Goal: Find specific page/section: Find specific page/section

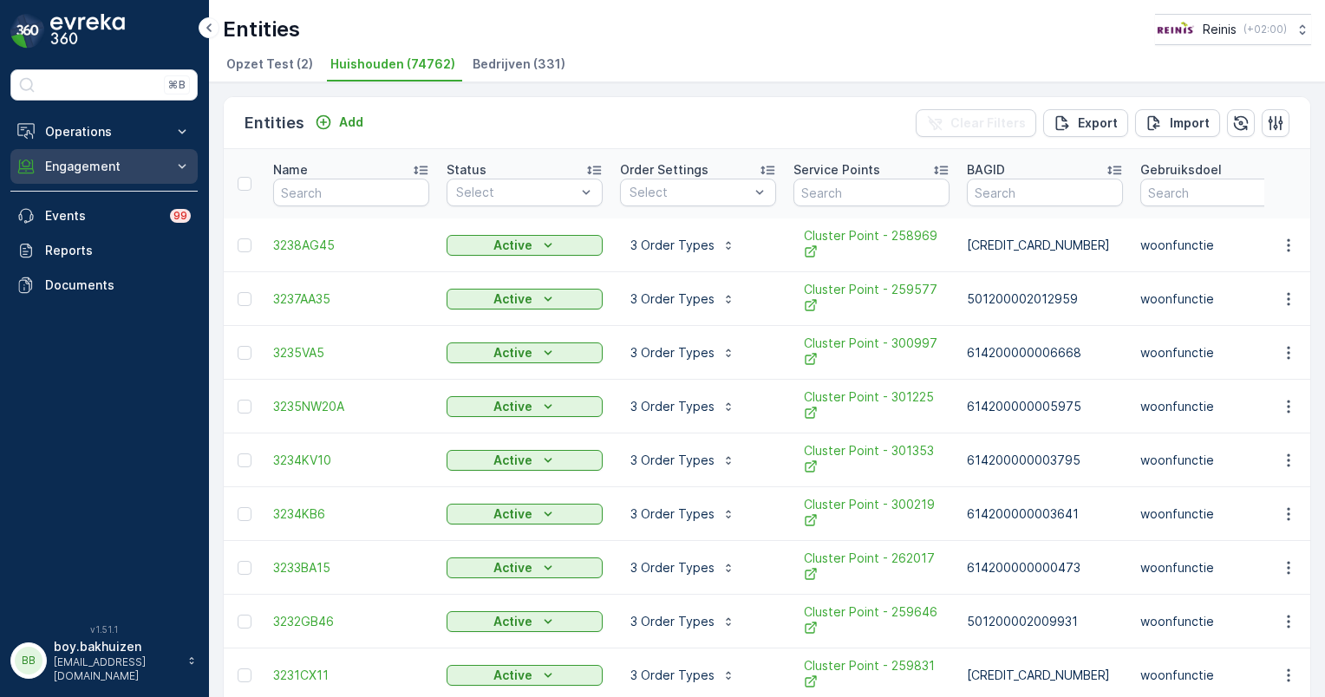
click at [93, 163] on p "Engagement" at bounding box center [104, 166] width 118 height 17
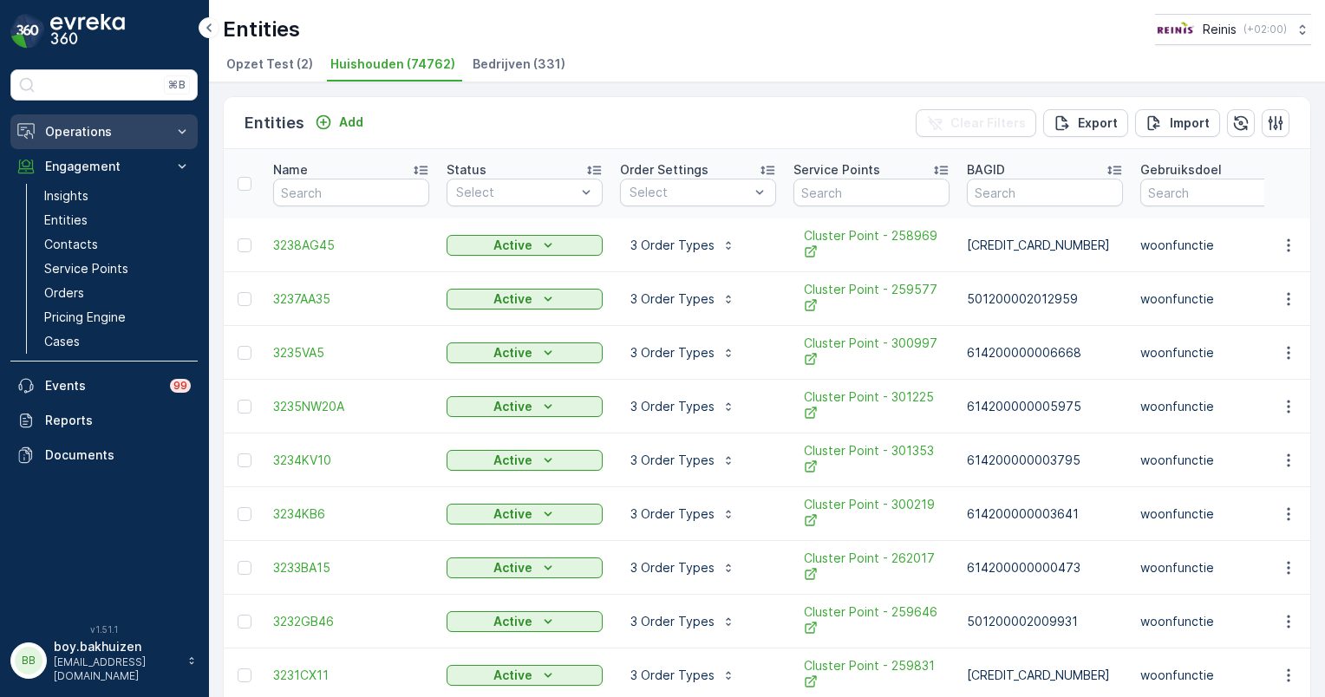
click at [107, 132] on p "Operations" at bounding box center [104, 131] width 118 height 17
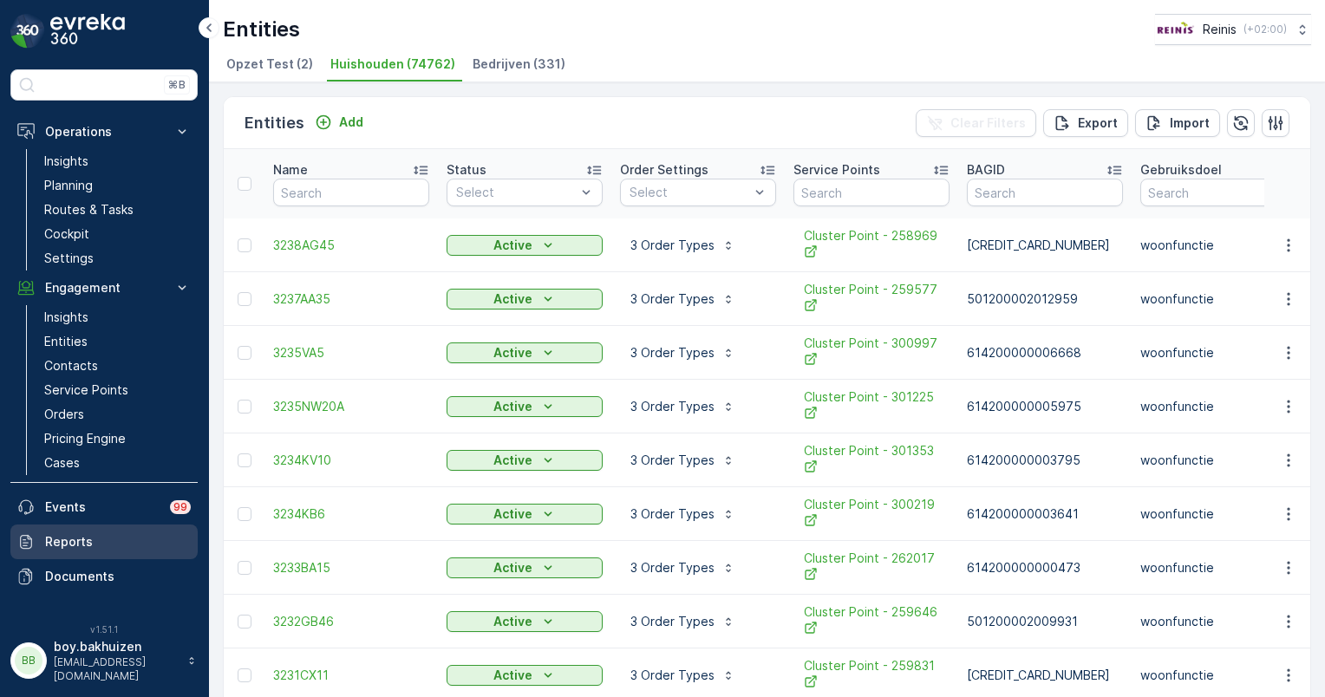
click at [69, 537] on p "Reports" at bounding box center [118, 541] width 146 height 17
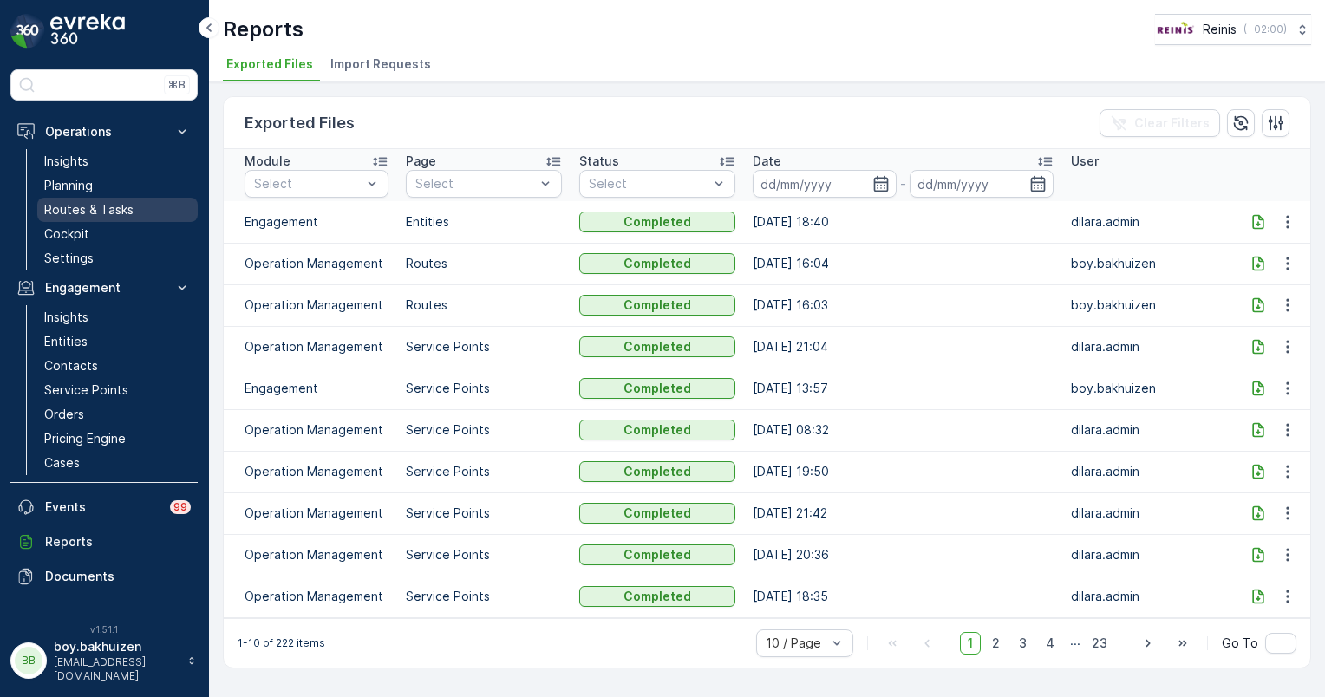
click at [82, 212] on p "Routes & Tasks" at bounding box center [88, 209] width 89 height 17
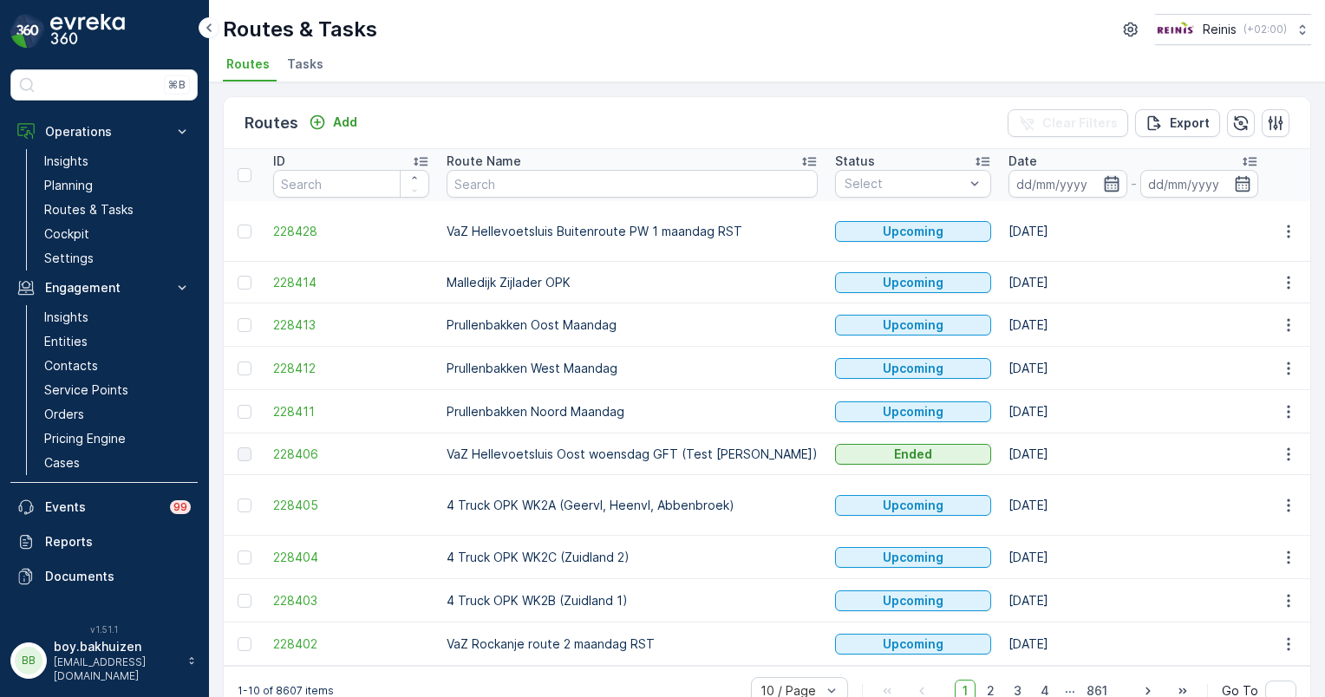
click at [1103, 185] on icon "button" at bounding box center [1111, 183] width 17 height 17
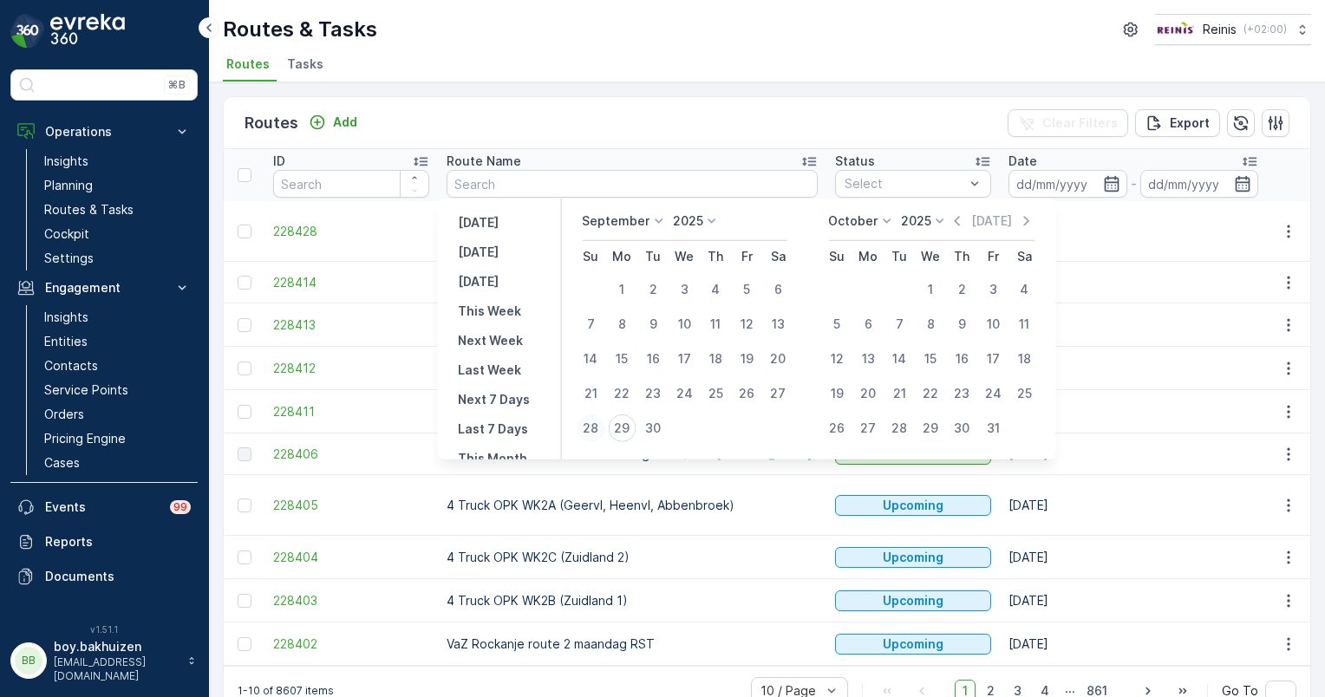
click at [589, 427] on div "28" at bounding box center [590, 428] width 28 height 28
type input "[DATE]"
click at [589, 427] on div "28" at bounding box center [590, 428] width 28 height 28
type input "[DATE]"
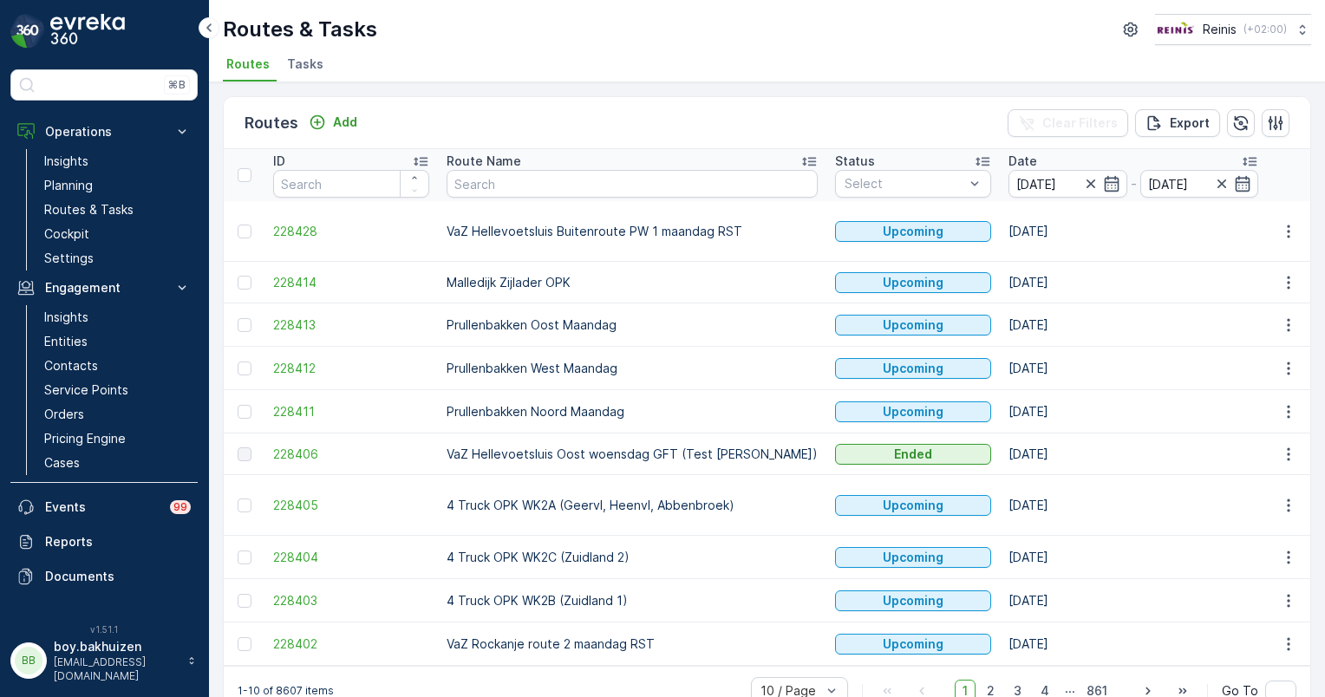
click at [703, 120] on div "Routes Add Clear Filters Export" at bounding box center [767, 123] width 1086 height 52
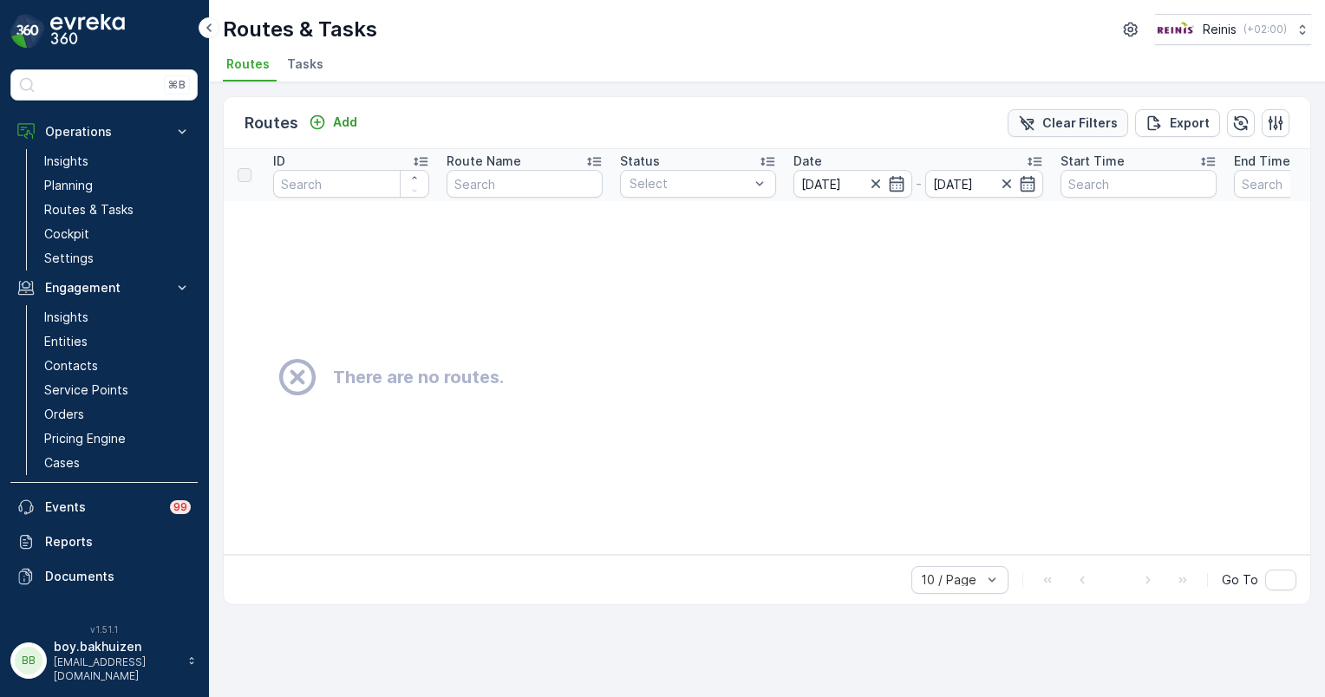
click at [1083, 123] on p "Clear Filters" at bounding box center [1079, 122] width 75 height 17
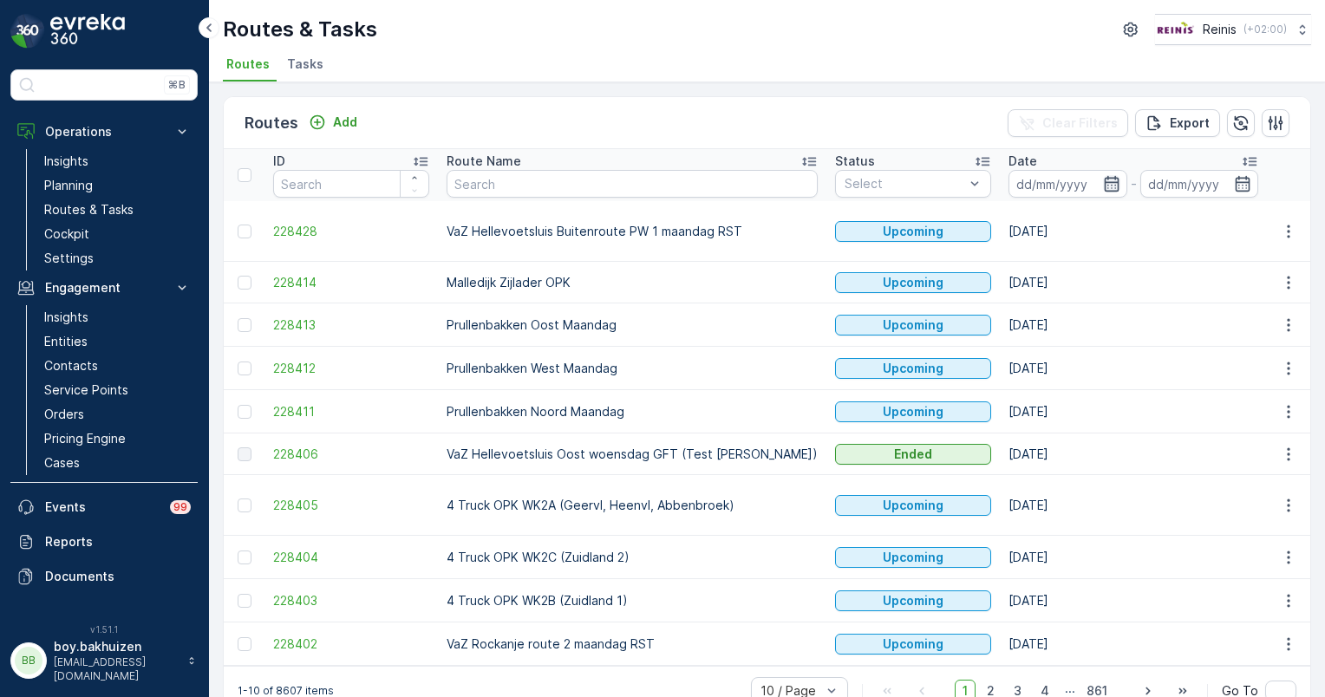
click at [1103, 186] on icon "button" at bounding box center [1111, 183] width 17 height 17
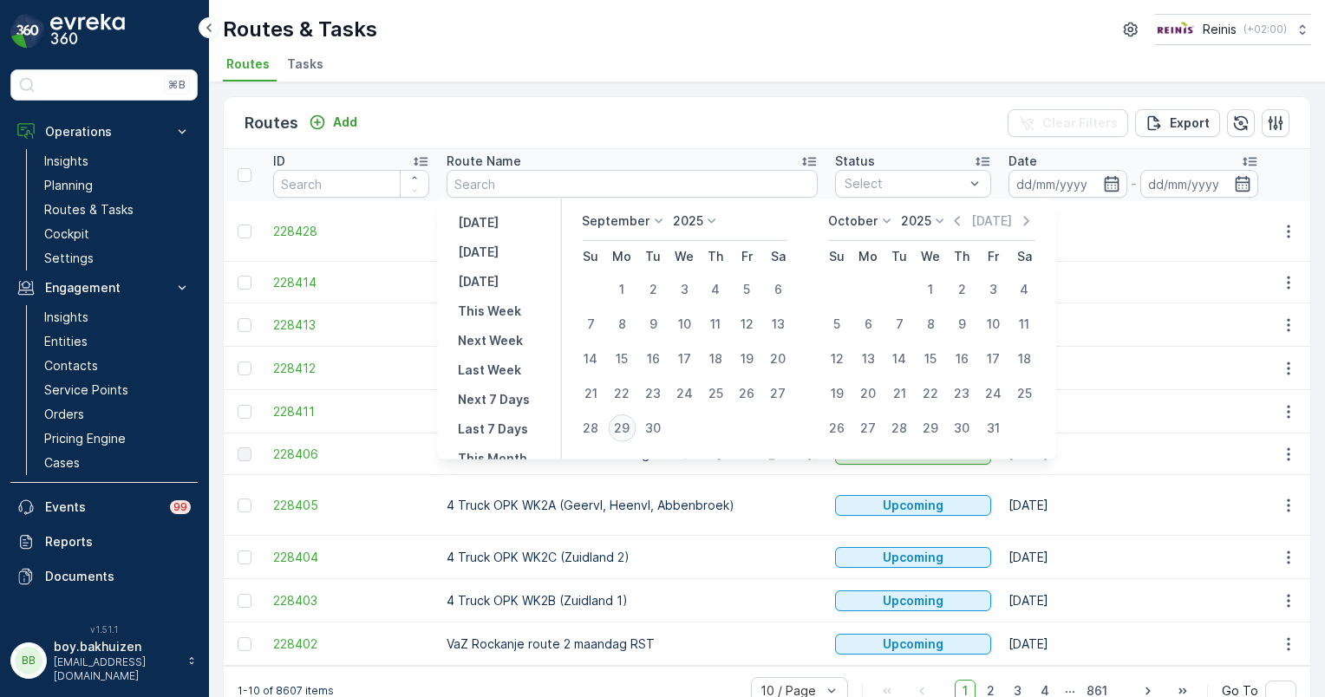
click at [618, 430] on div "29" at bounding box center [622, 428] width 28 height 28
type input "[DATE]"
click at [618, 430] on div "29" at bounding box center [622, 428] width 28 height 28
type input "[DATE]"
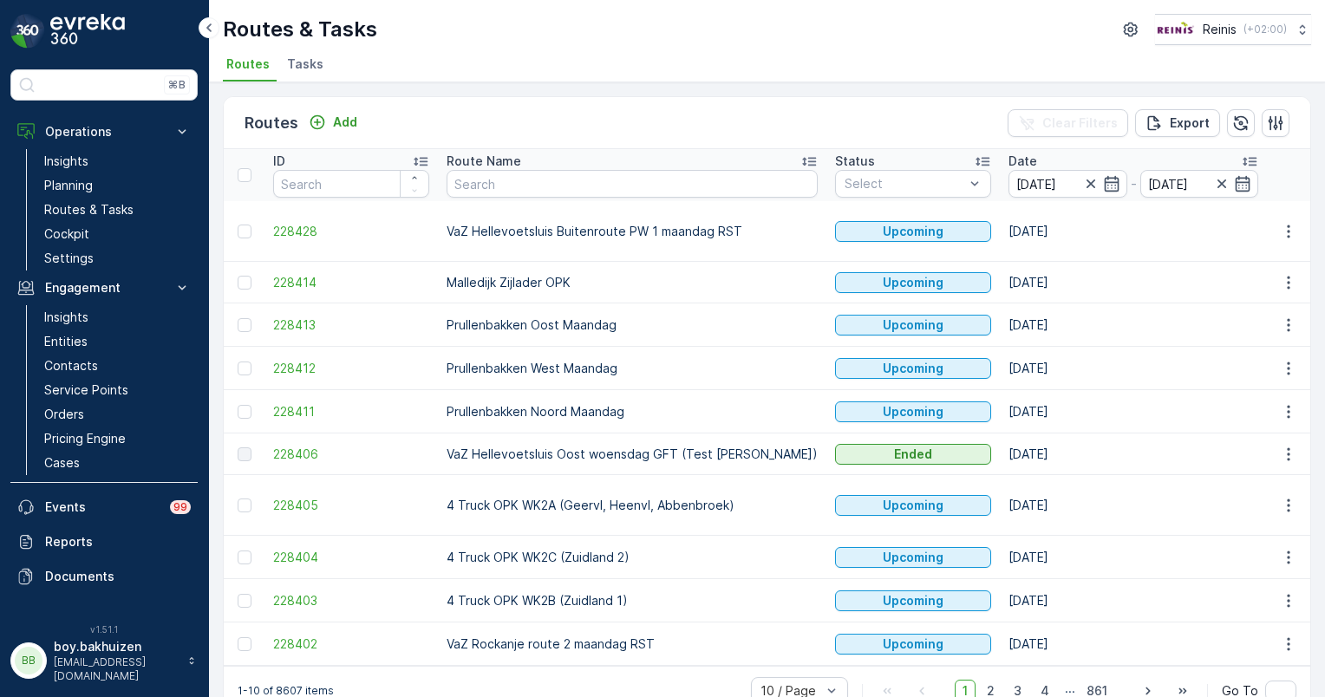
click at [759, 103] on div "Routes Add Clear Filters Export" at bounding box center [767, 123] width 1086 height 52
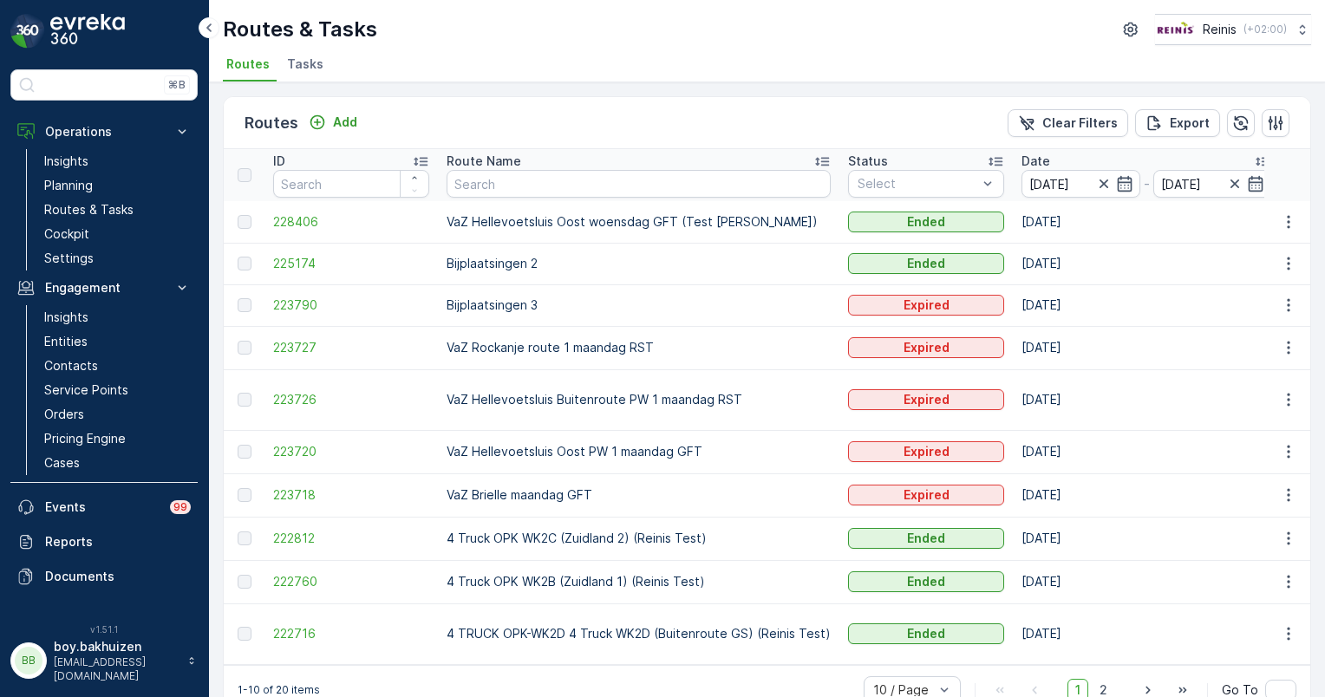
scroll to position [36, 0]
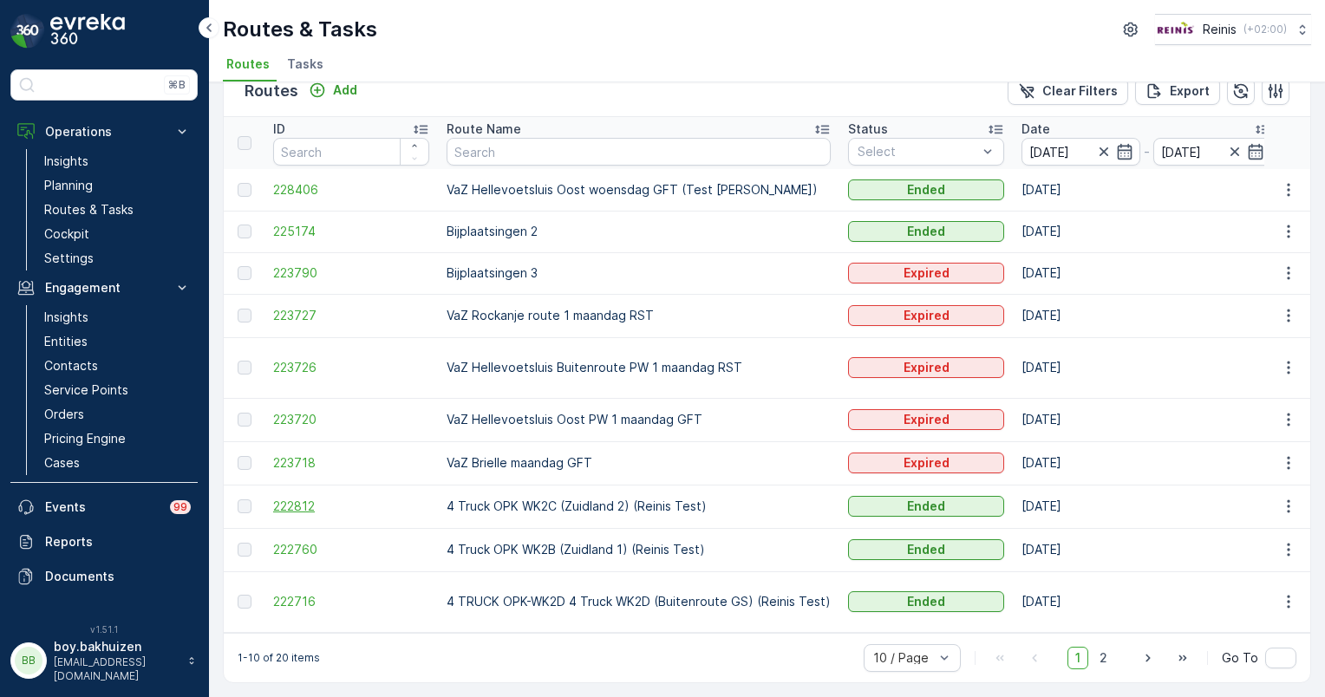
click at [299, 498] on span "222812" at bounding box center [351, 506] width 156 height 17
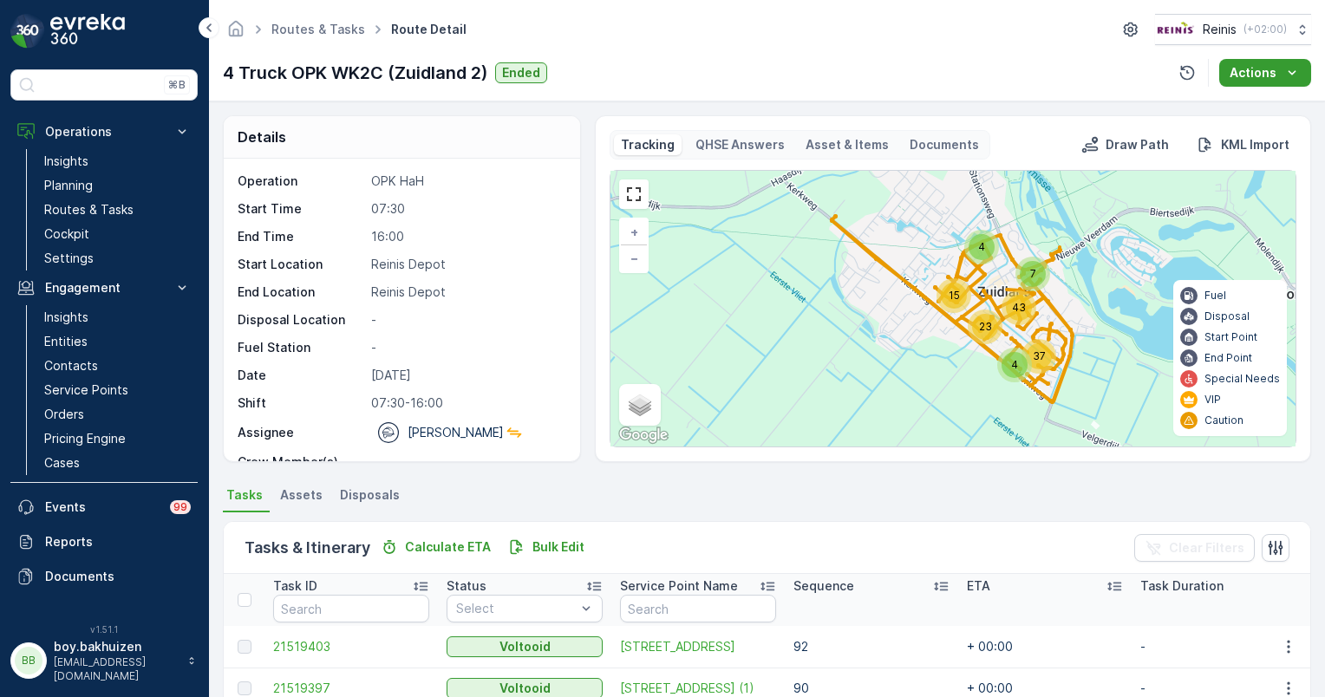
click at [1291, 67] on icon "Actions" at bounding box center [1291, 72] width 17 height 17
click at [1276, 101] on span "View Route Tracking" at bounding box center [1257, 105] width 120 height 17
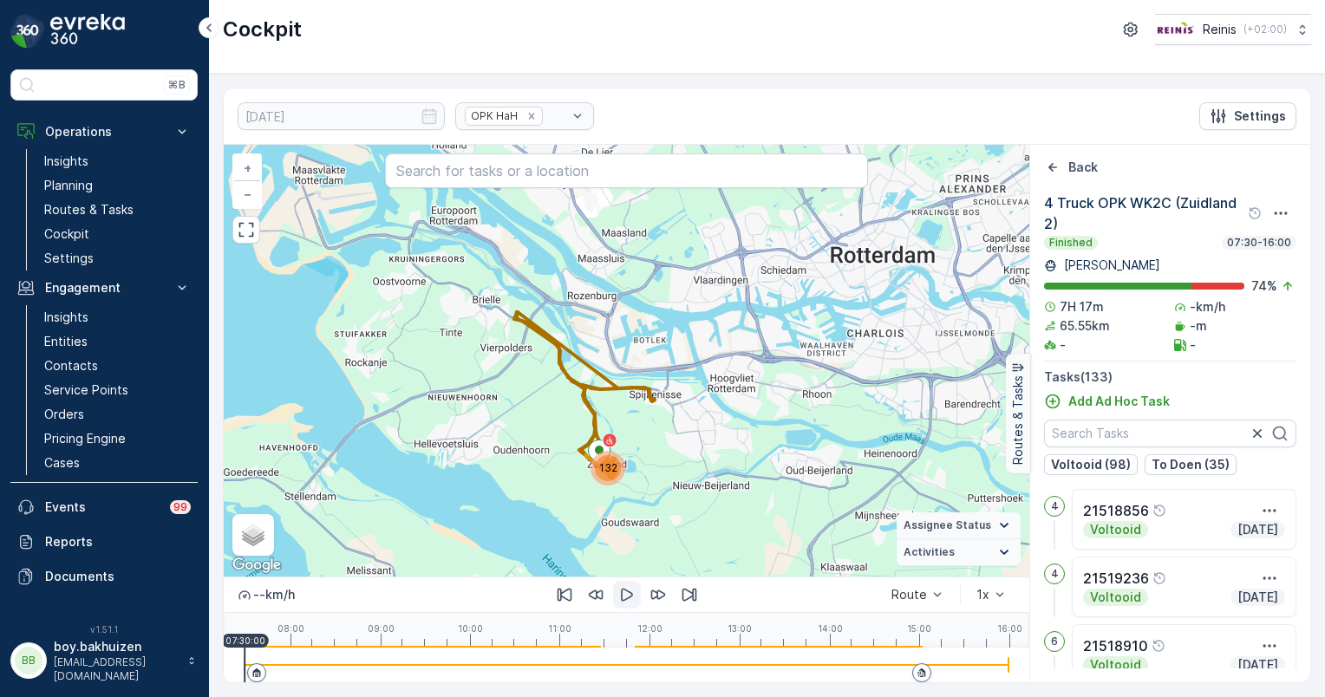
click at [621, 595] on icon "button" at bounding box center [627, 595] width 12 height 13
click at [277, 664] on div at bounding box center [626, 665] width 764 height 2
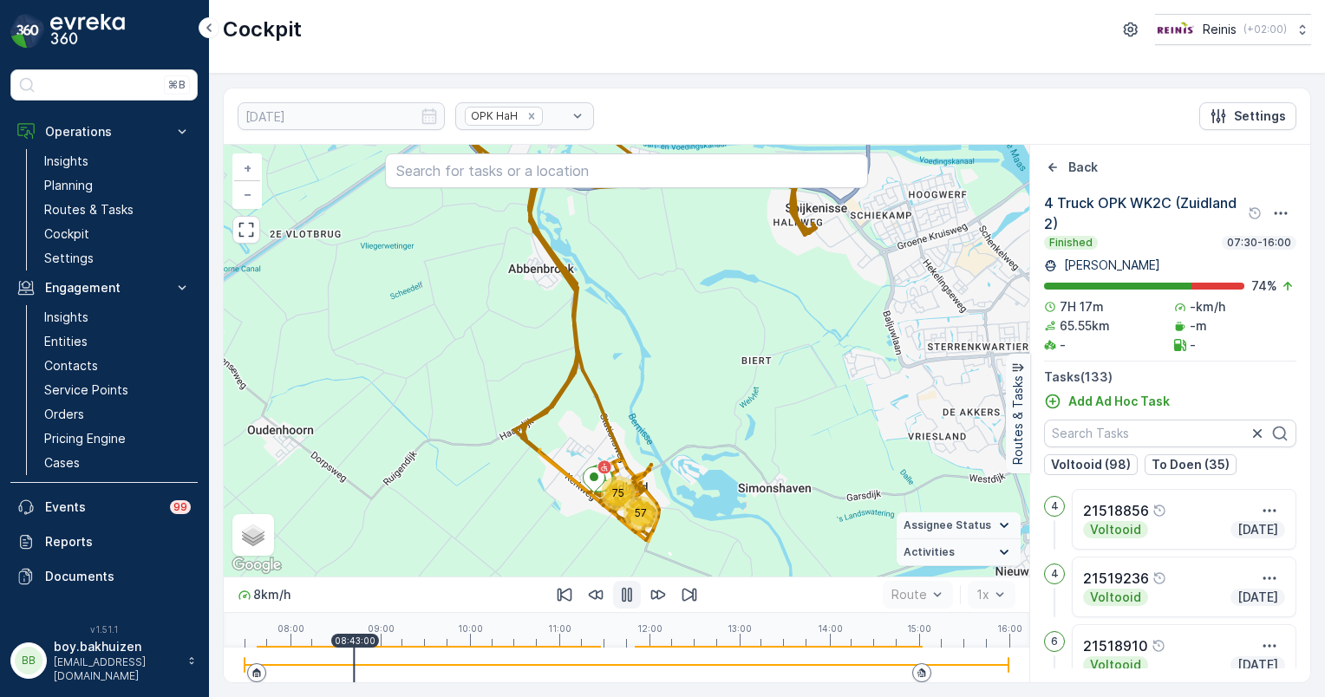
click at [354, 669] on div at bounding box center [626, 665] width 764 height 35
click at [402, 664] on div at bounding box center [626, 665] width 764 height 2
click at [433, 661] on div at bounding box center [626, 665] width 764 height 35
click at [450, 656] on div at bounding box center [626, 665] width 764 height 35
click at [485, 655] on div at bounding box center [626, 665] width 764 height 35
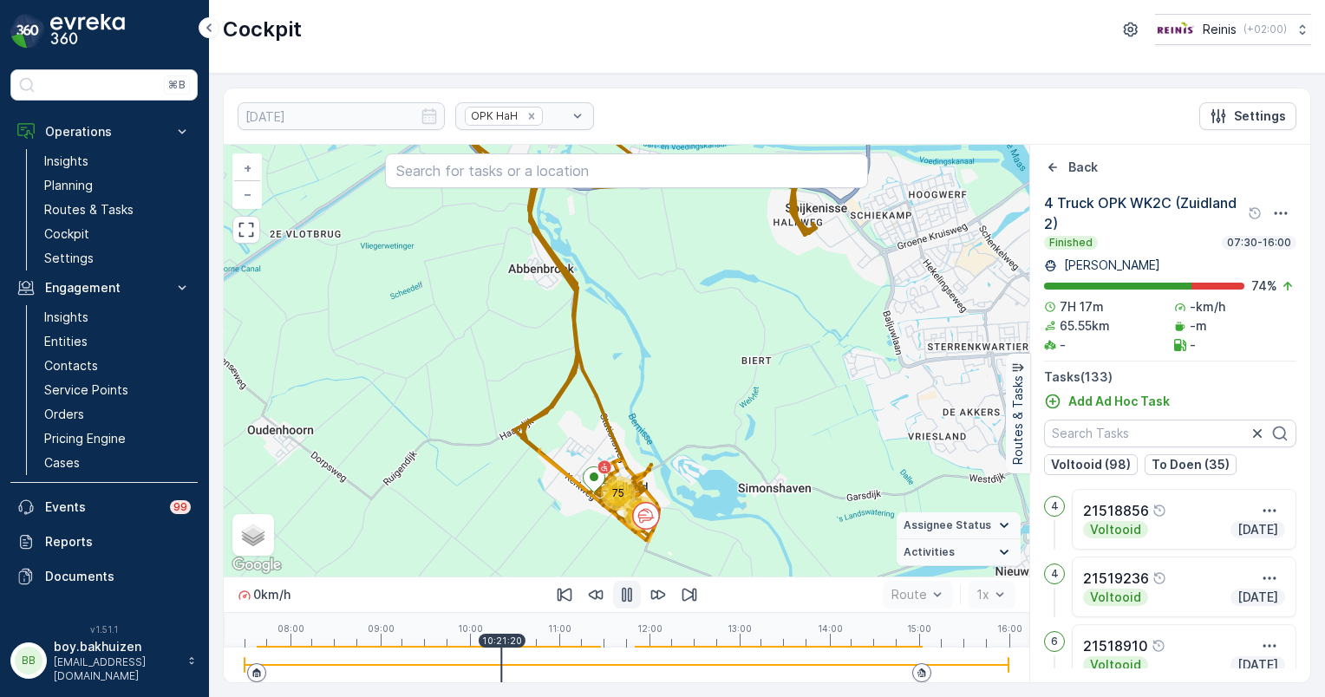
click at [501, 655] on div at bounding box center [626, 665] width 764 height 35
click at [532, 661] on div at bounding box center [626, 665] width 764 height 35
click at [548, 661] on div at bounding box center [626, 665] width 764 height 35
click at [579, 661] on div at bounding box center [626, 665] width 764 height 35
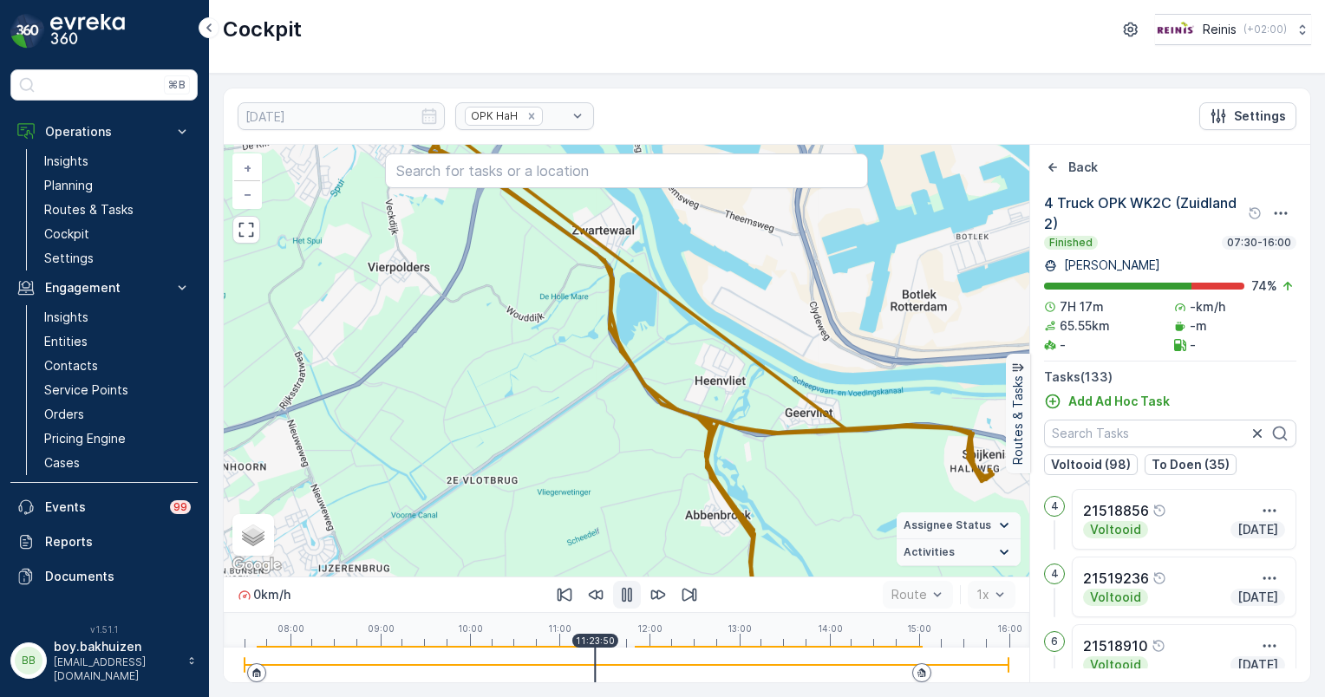
click at [595, 661] on div at bounding box center [626, 665] width 764 height 35
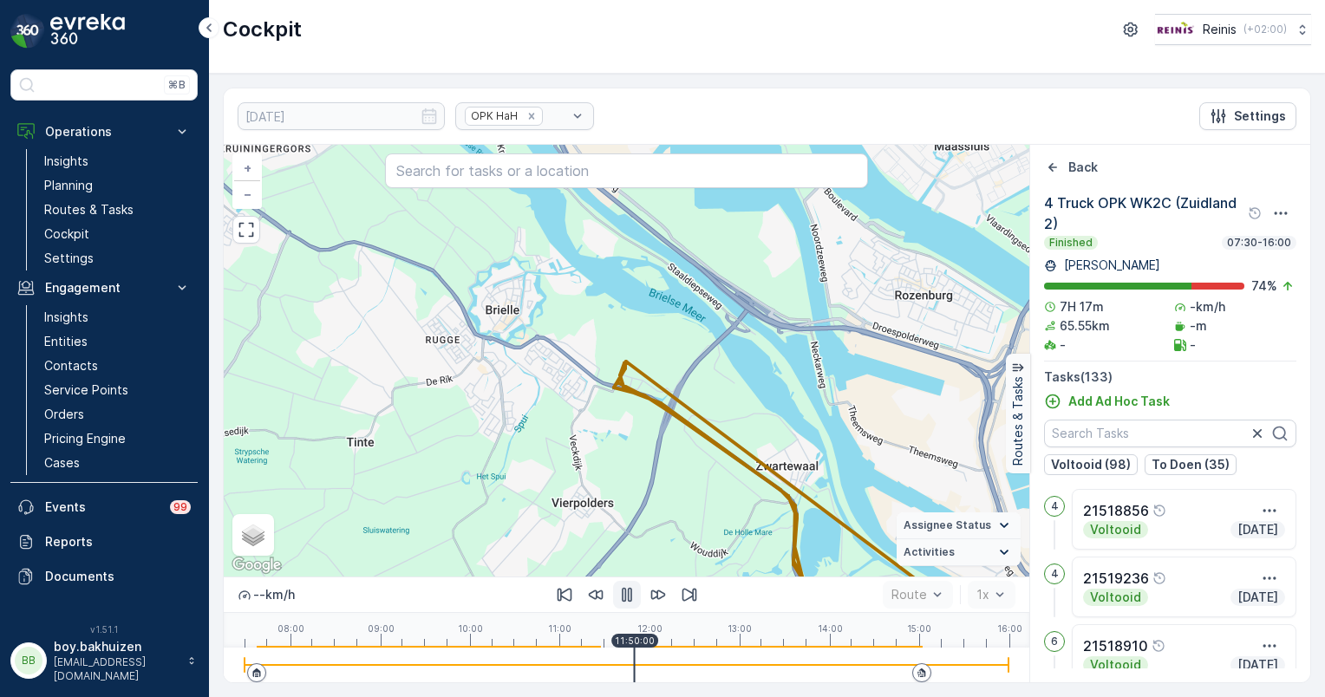
click at [634, 674] on div at bounding box center [626, 665] width 764 height 35
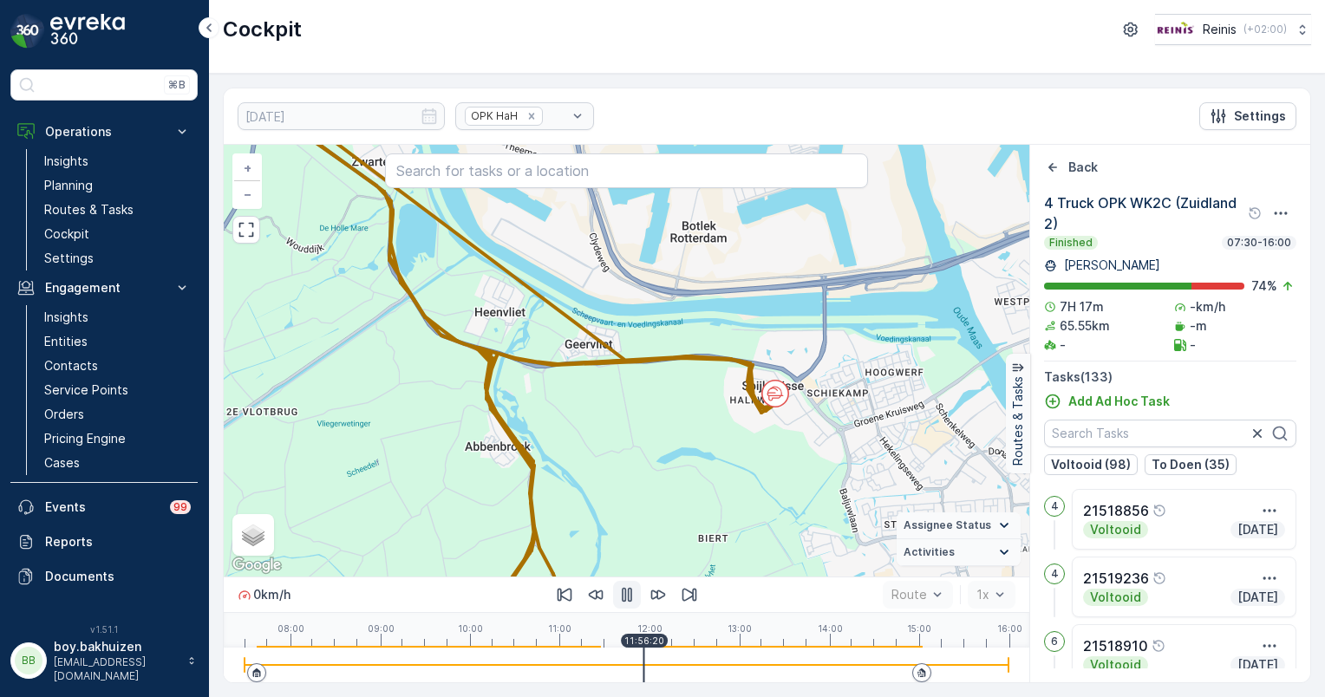
click at [643, 674] on div at bounding box center [626, 665] width 764 height 35
click at [662, 657] on div at bounding box center [626, 665] width 764 height 35
click at [679, 657] on div at bounding box center [626, 665] width 764 height 35
click at [694, 659] on div at bounding box center [626, 665] width 764 height 35
click at [709, 660] on div at bounding box center [626, 665] width 764 height 35
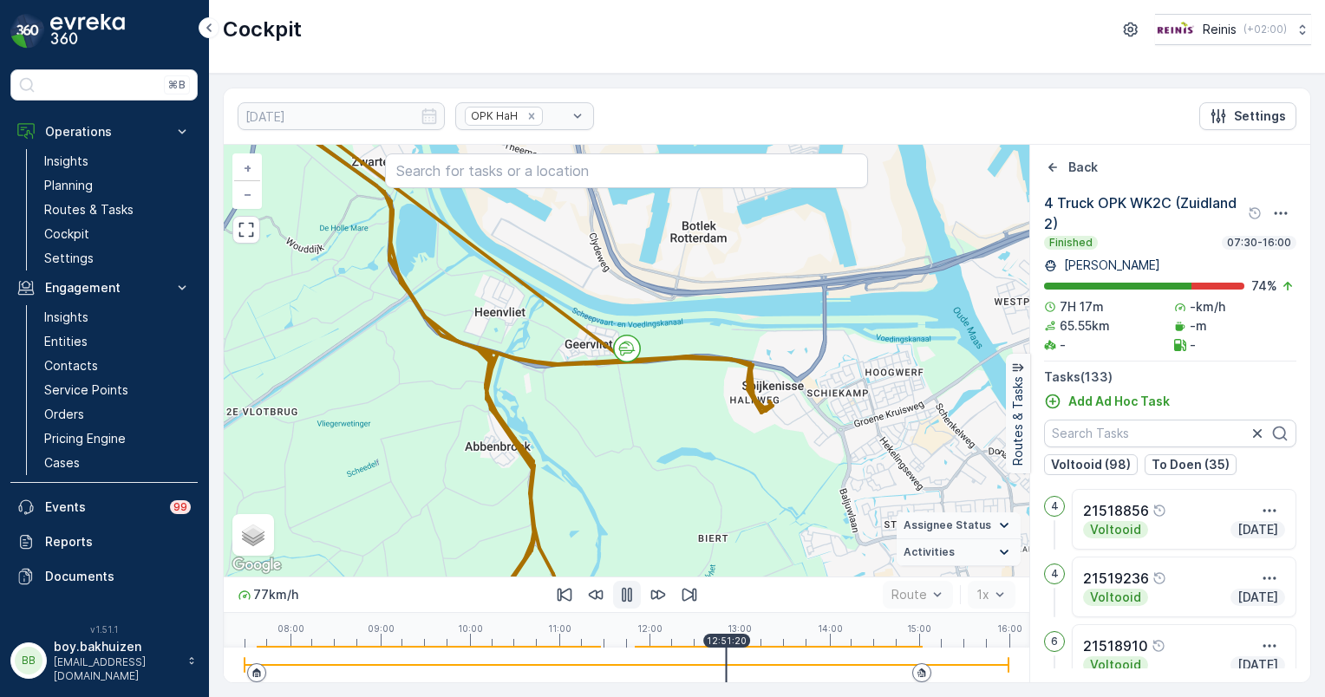
click at [726, 660] on div at bounding box center [626, 665] width 764 height 35
click at [717, 659] on div at bounding box center [626, 665] width 764 height 35
click at [662, 657] on div at bounding box center [626, 665] width 764 height 35
click at [629, 664] on div at bounding box center [626, 665] width 764 height 2
click at [634, 664] on div at bounding box center [626, 665] width 764 height 2
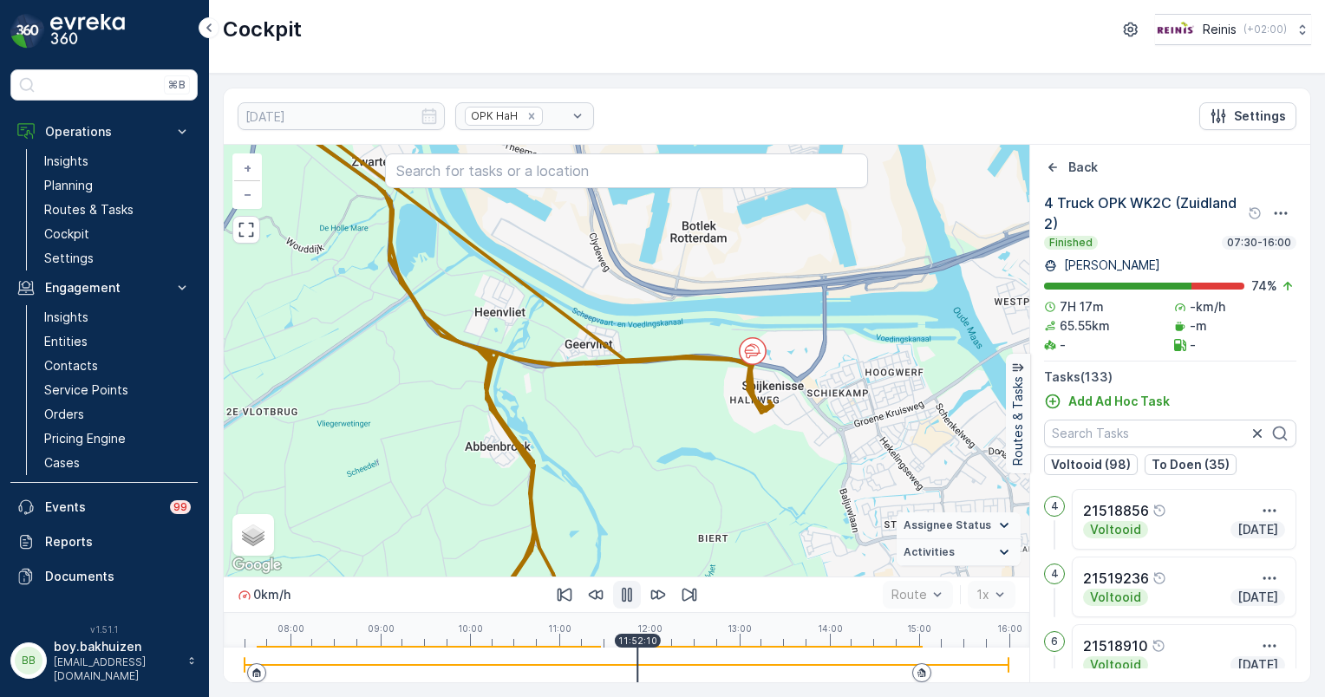
click at [637, 662] on div at bounding box center [626, 665] width 764 height 35
click at [697, 666] on div at bounding box center [626, 665] width 764 height 2
click at [673, 660] on div at bounding box center [626, 665] width 764 height 35
click at [700, 666] on div at bounding box center [626, 665] width 764 height 2
click at [711, 664] on div at bounding box center [626, 665] width 764 height 2
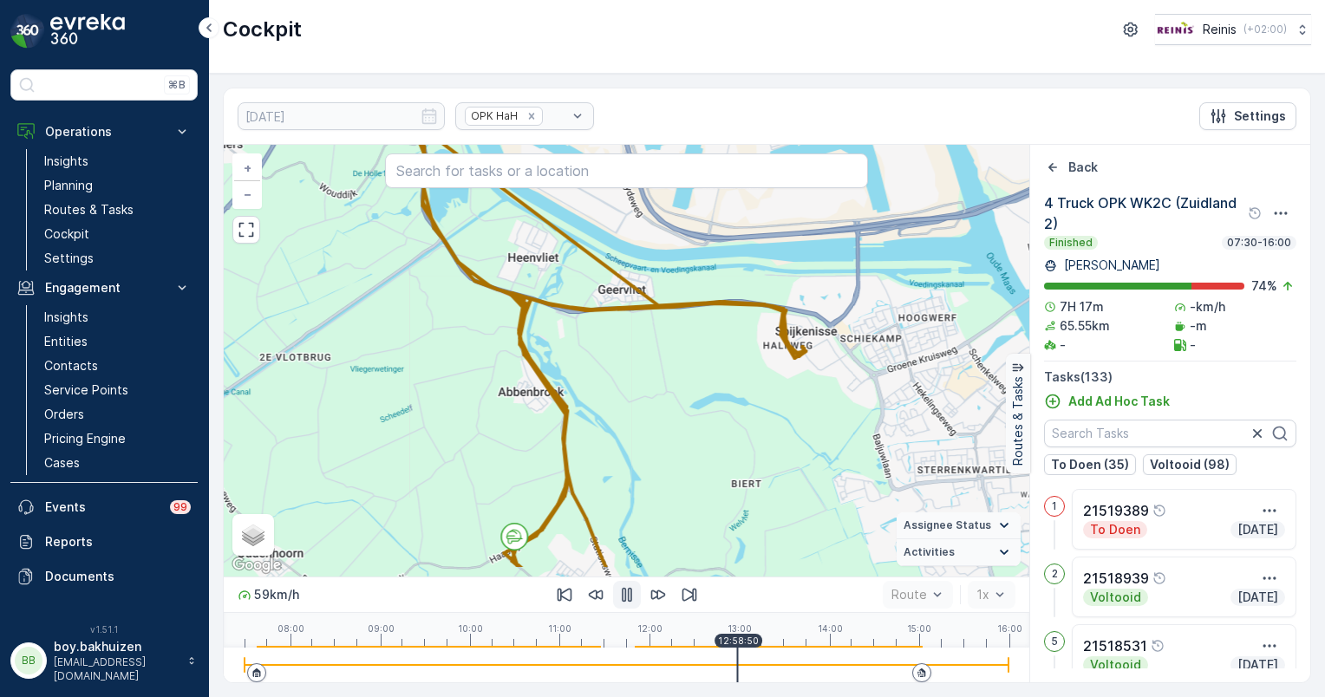
click at [737, 657] on div at bounding box center [626, 665] width 764 height 35
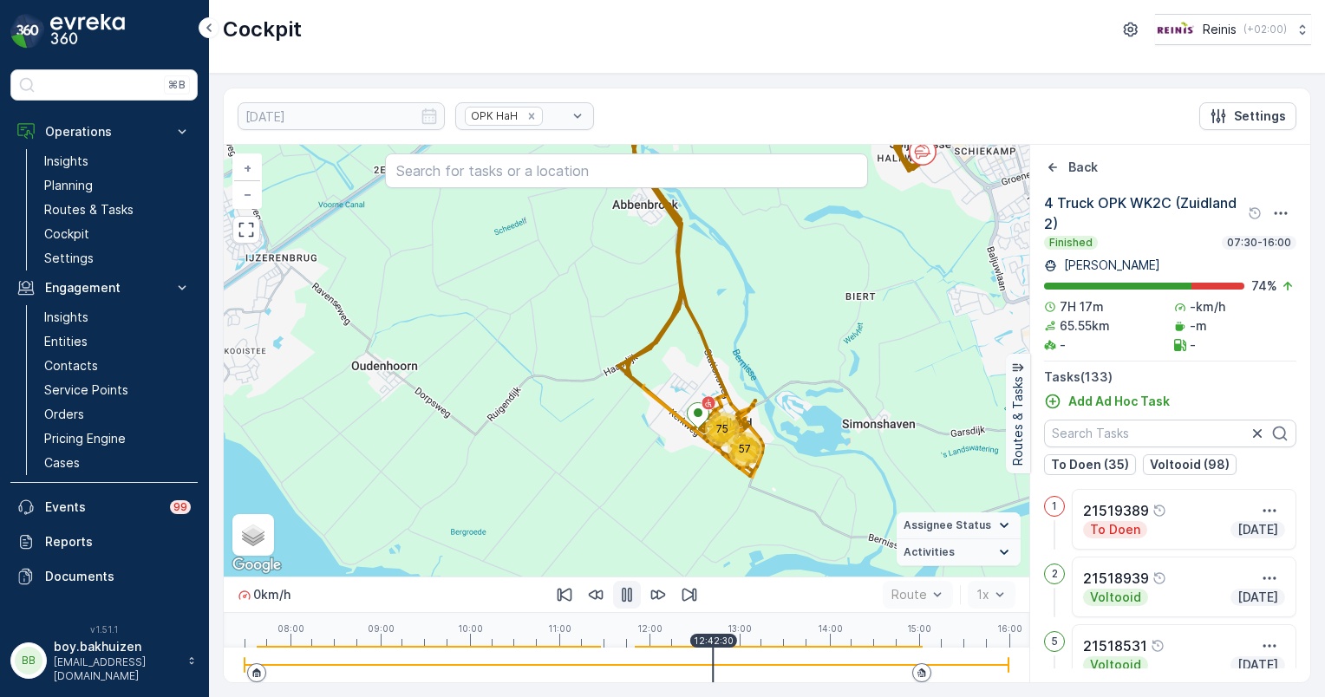
click at [713, 657] on div at bounding box center [626, 665] width 764 height 35
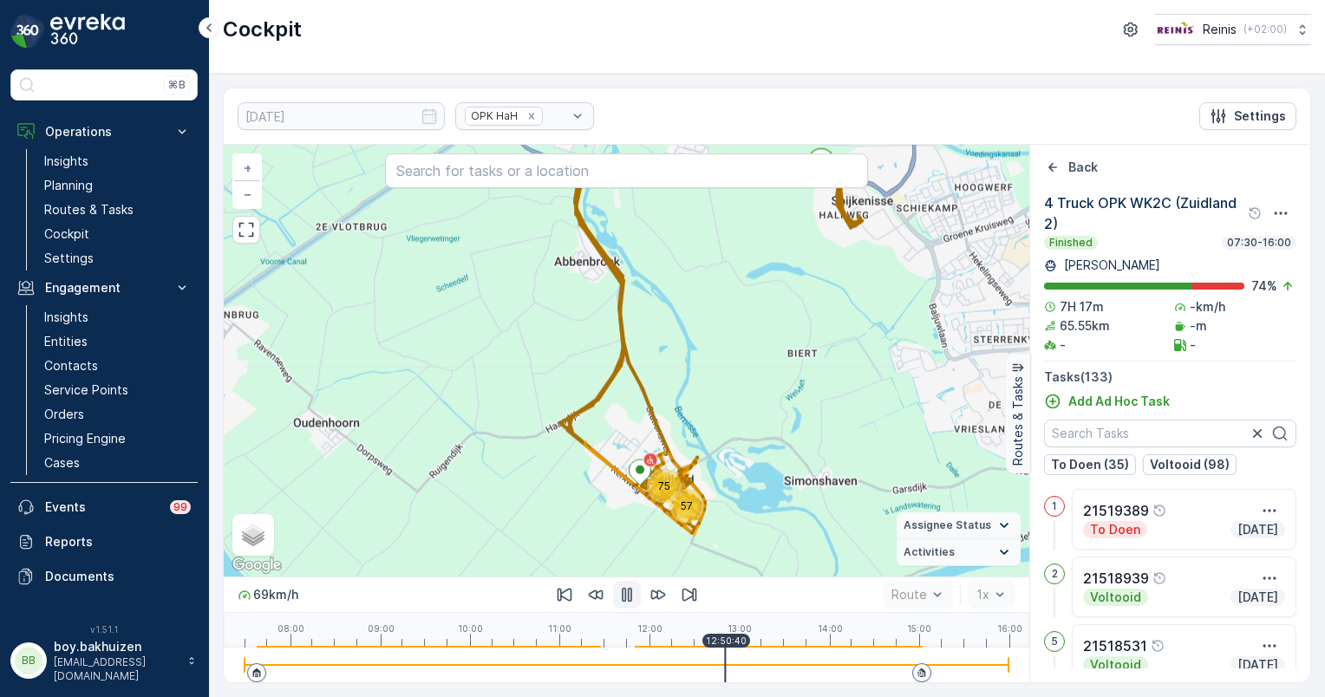
click at [725, 659] on div at bounding box center [626, 665] width 764 height 35
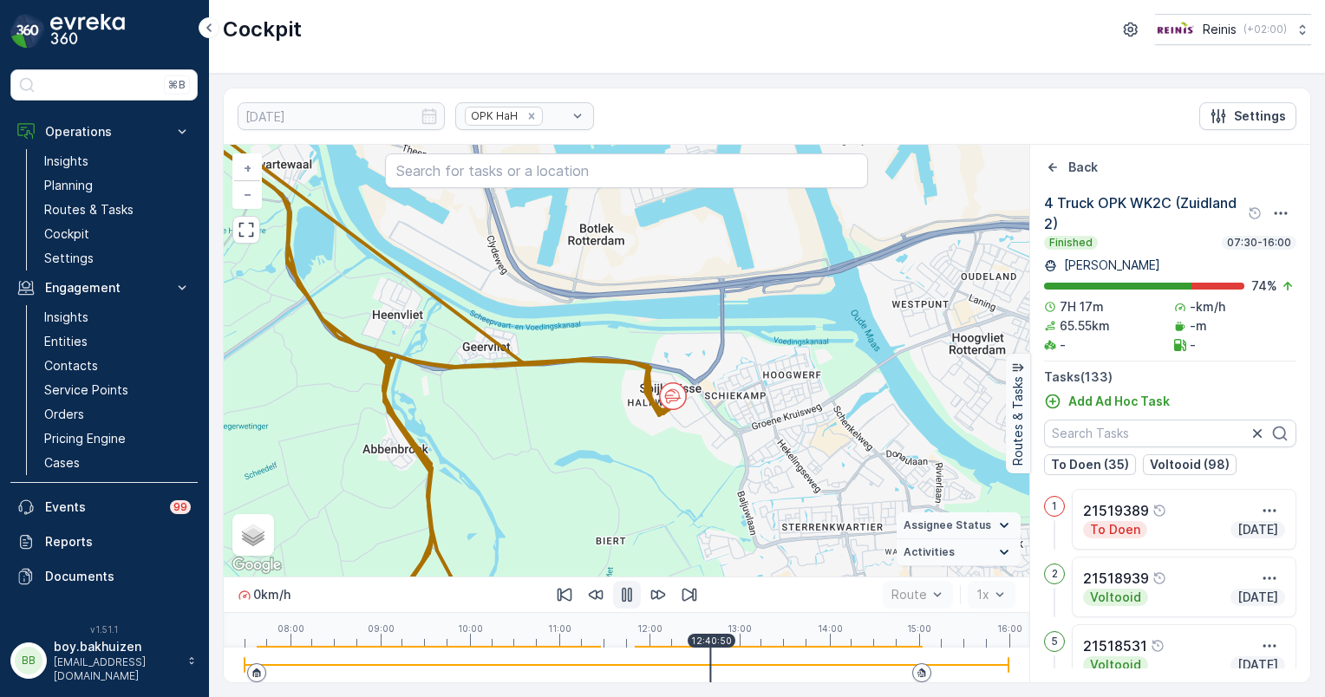
click at [710, 660] on div at bounding box center [626, 665] width 764 height 35
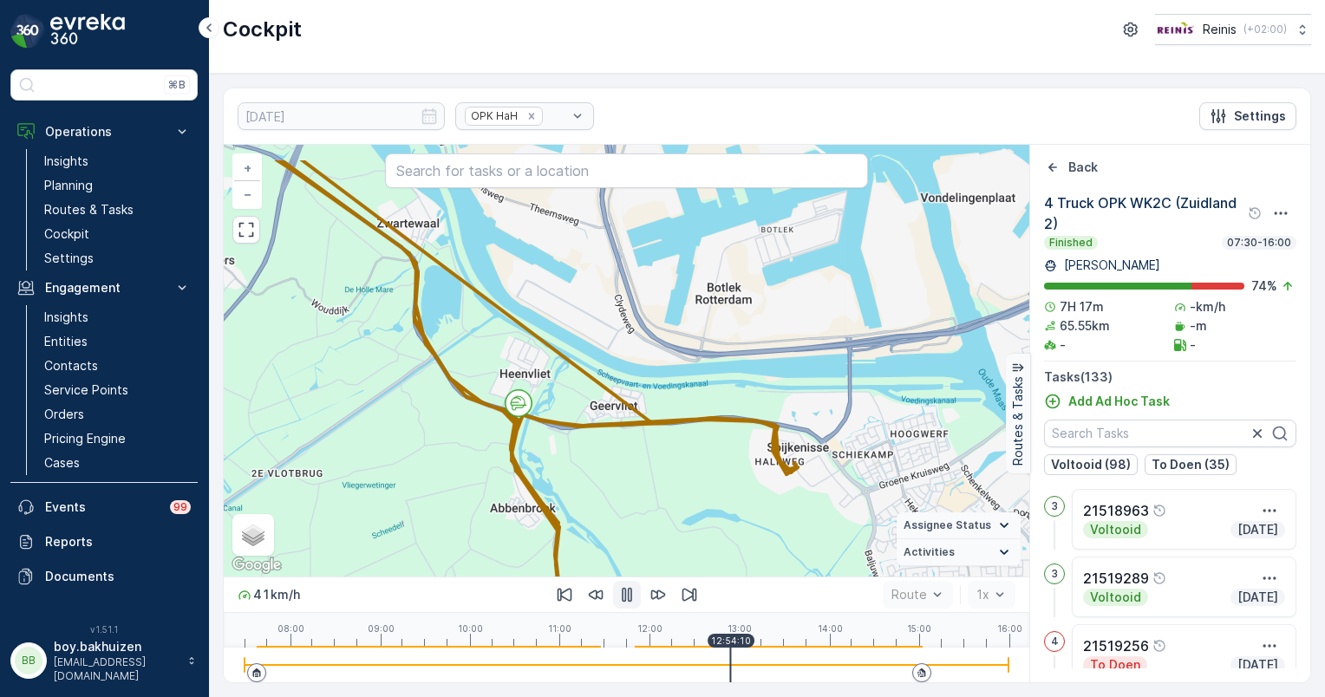
drag, startPoint x: 518, startPoint y: 440, endPoint x: 700, endPoint y: 515, distance: 197.5
click at [700, 515] on div "57 75 + − Satellite Roadmap Terrain Hybrid Leaflet Keyboard shortcuts Map Data …" at bounding box center [626, 361] width 805 height 432
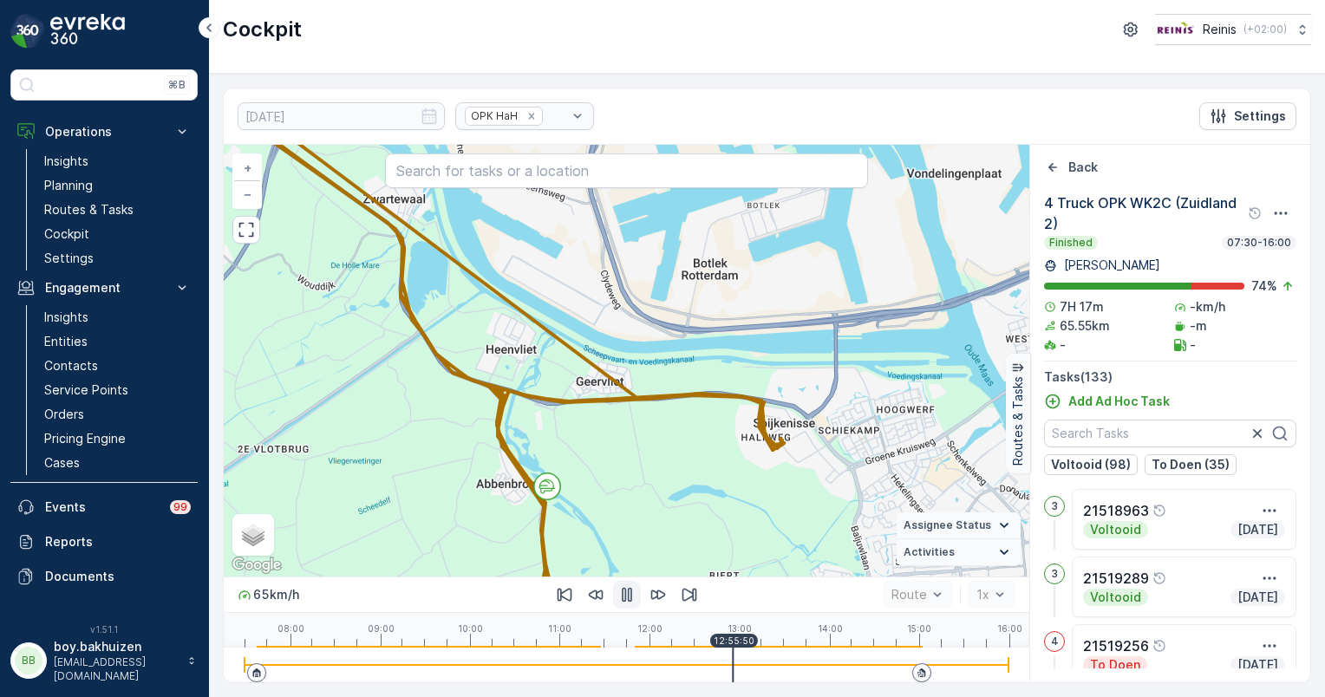
drag, startPoint x: 717, startPoint y: 509, endPoint x: 614, endPoint y: 457, distance: 115.5
click at [614, 457] on div "57 75 + − Satellite Roadmap Terrain Hybrid Leaflet Keyboard shortcuts Map Data …" at bounding box center [626, 361] width 805 height 432
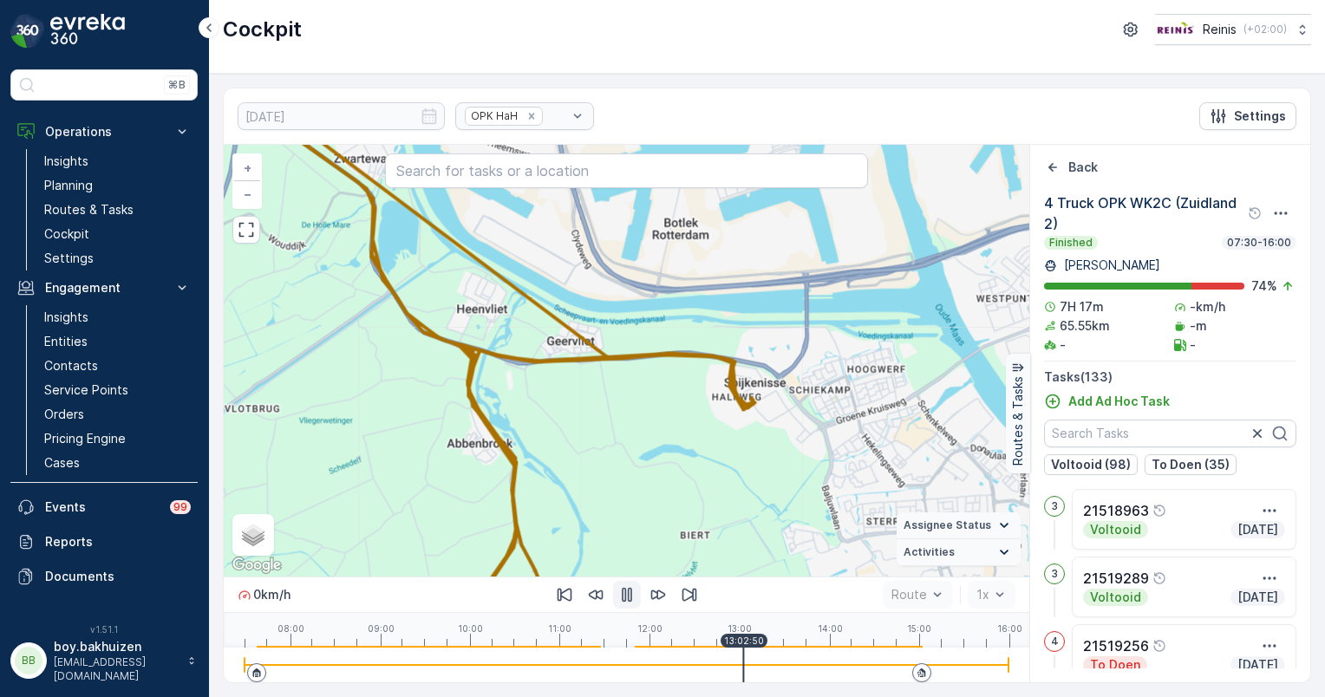
click at [743, 669] on div at bounding box center [626, 665] width 764 height 35
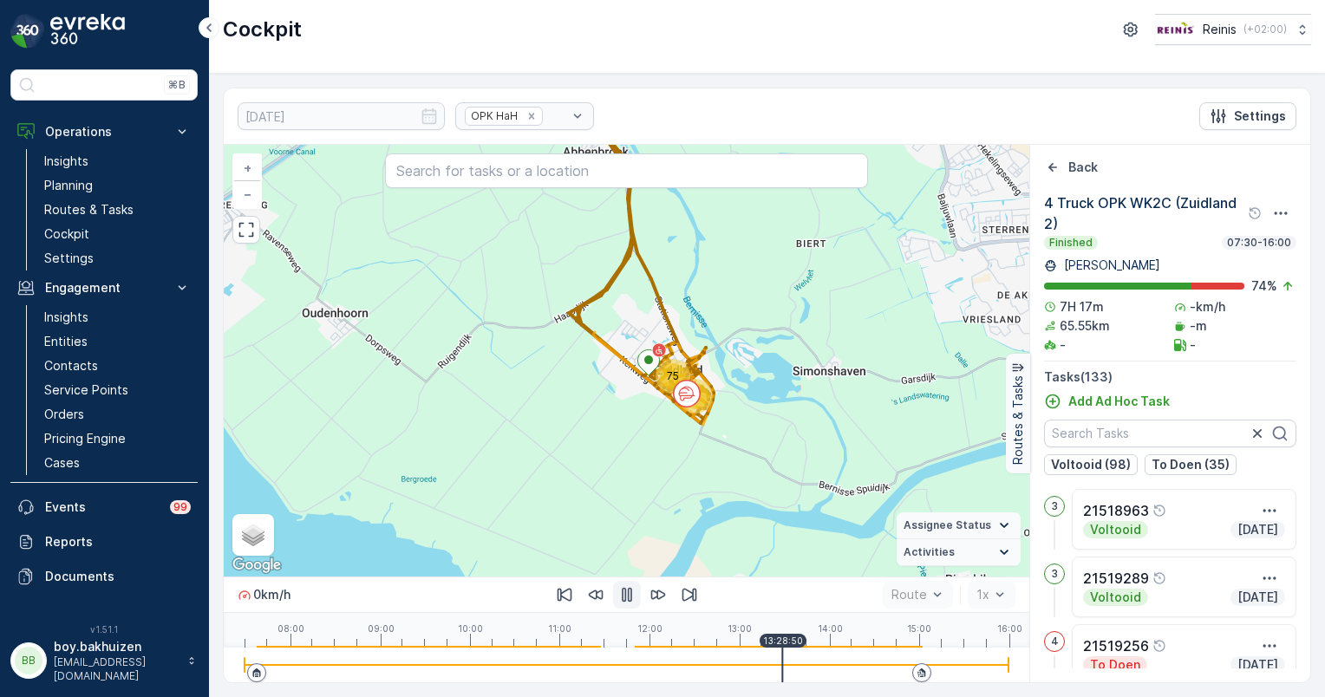
click at [782, 661] on div at bounding box center [626, 665] width 764 height 35
click at [800, 661] on div at bounding box center [626, 665] width 764 height 35
click at [817, 661] on div at bounding box center [626, 665] width 764 height 35
click at [835, 664] on div at bounding box center [626, 665] width 764 height 2
click at [843, 664] on div at bounding box center [626, 665] width 764 height 2
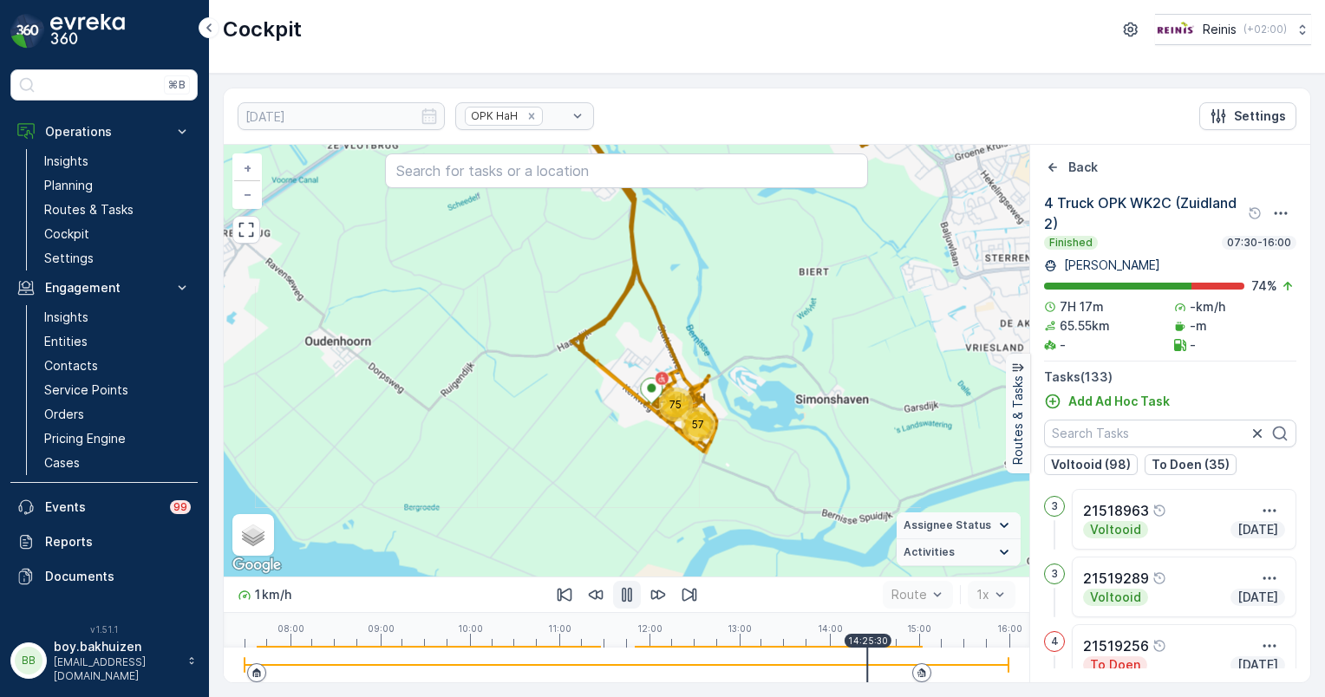
click at [867, 665] on div at bounding box center [626, 665] width 764 height 2
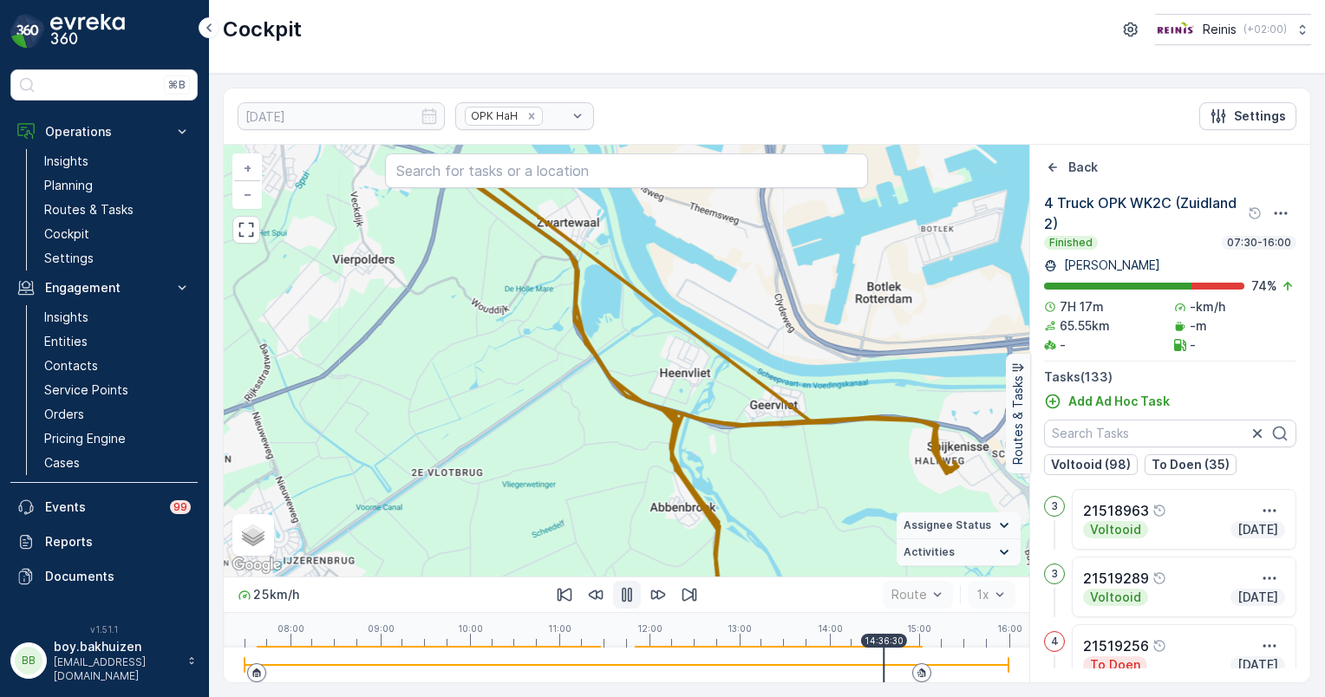
click at [883, 661] on div at bounding box center [626, 665] width 764 height 35
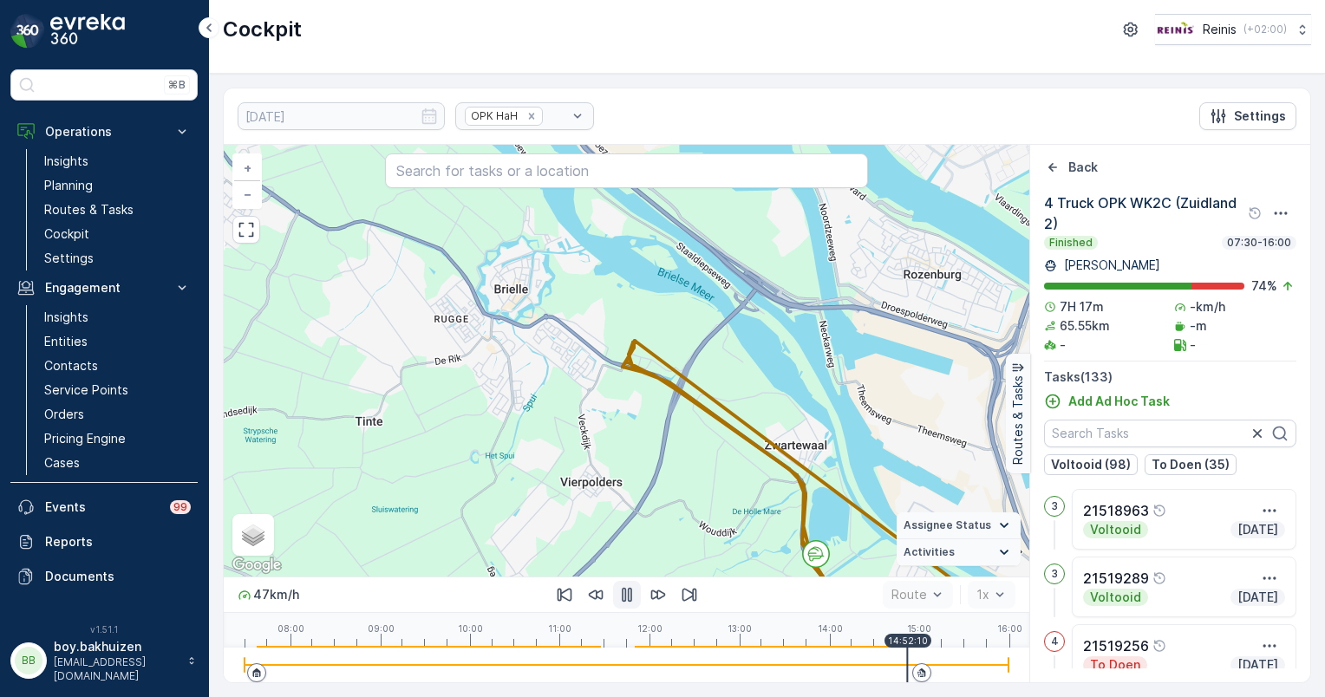
click at [907, 661] on div at bounding box center [626, 665] width 764 height 35
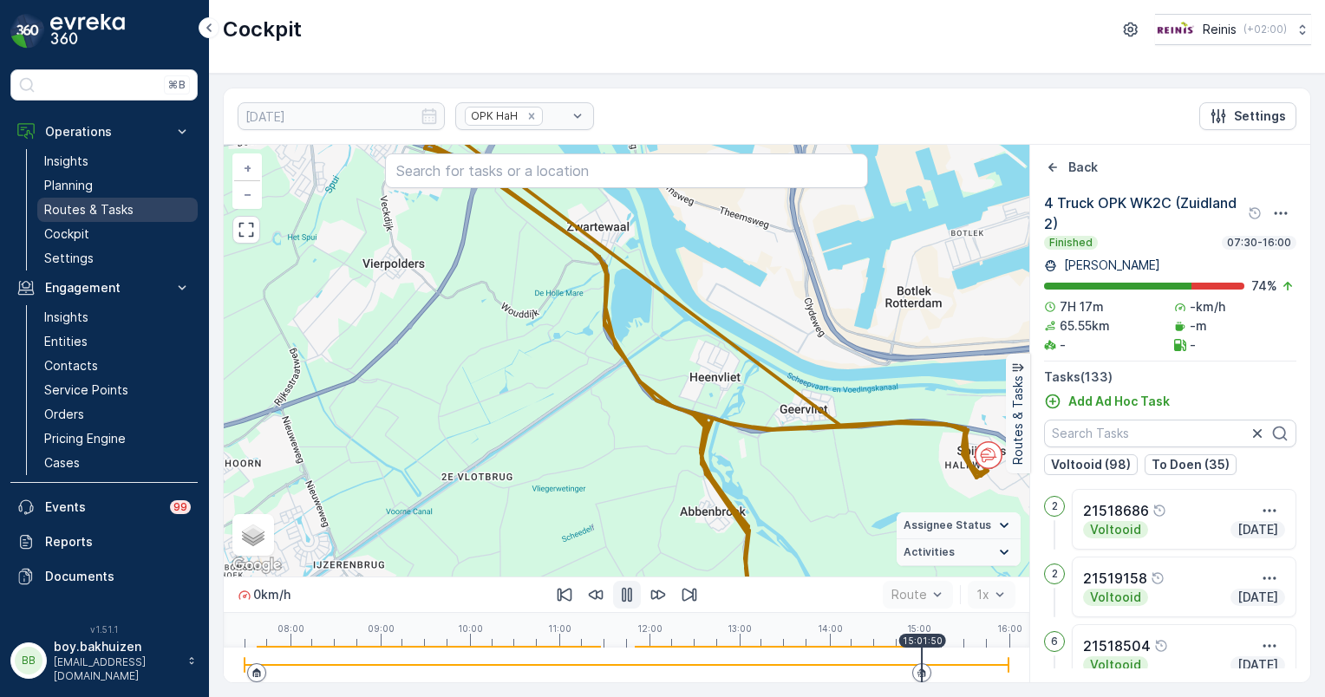
click at [68, 205] on p "Routes & Tasks" at bounding box center [88, 209] width 89 height 17
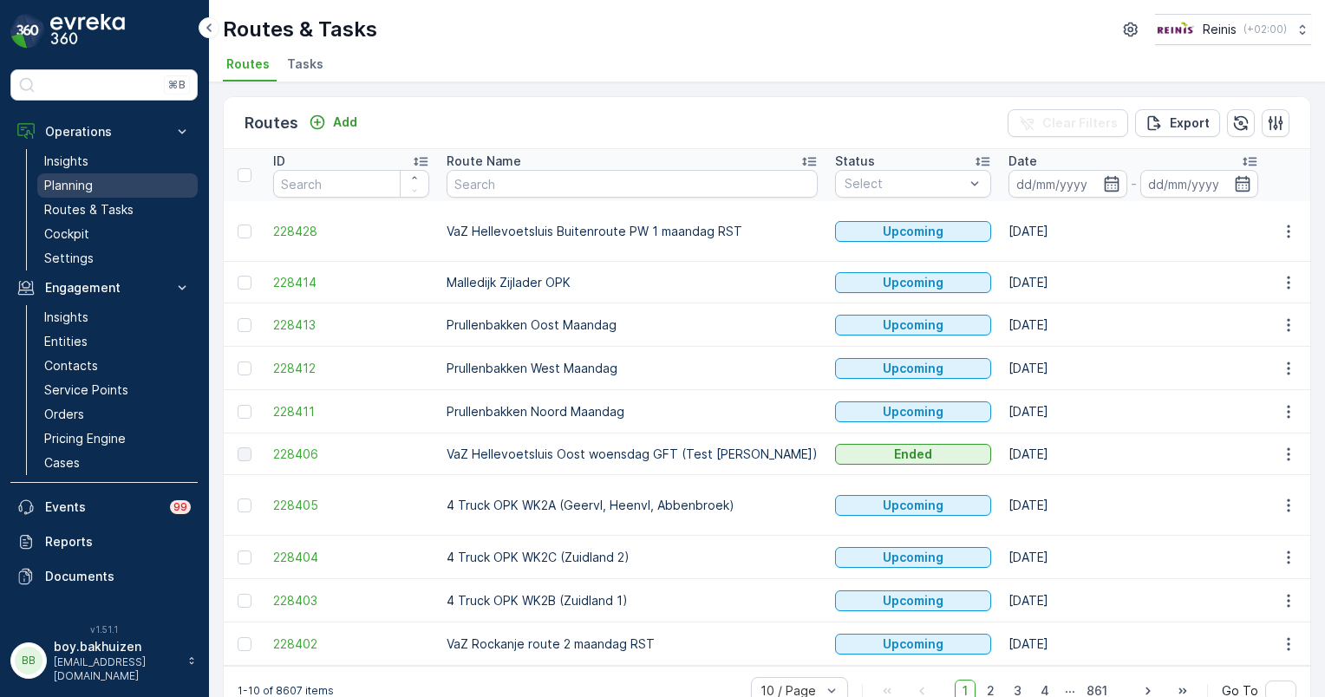
click at [71, 179] on p "Planning" at bounding box center [68, 185] width 49 height 17
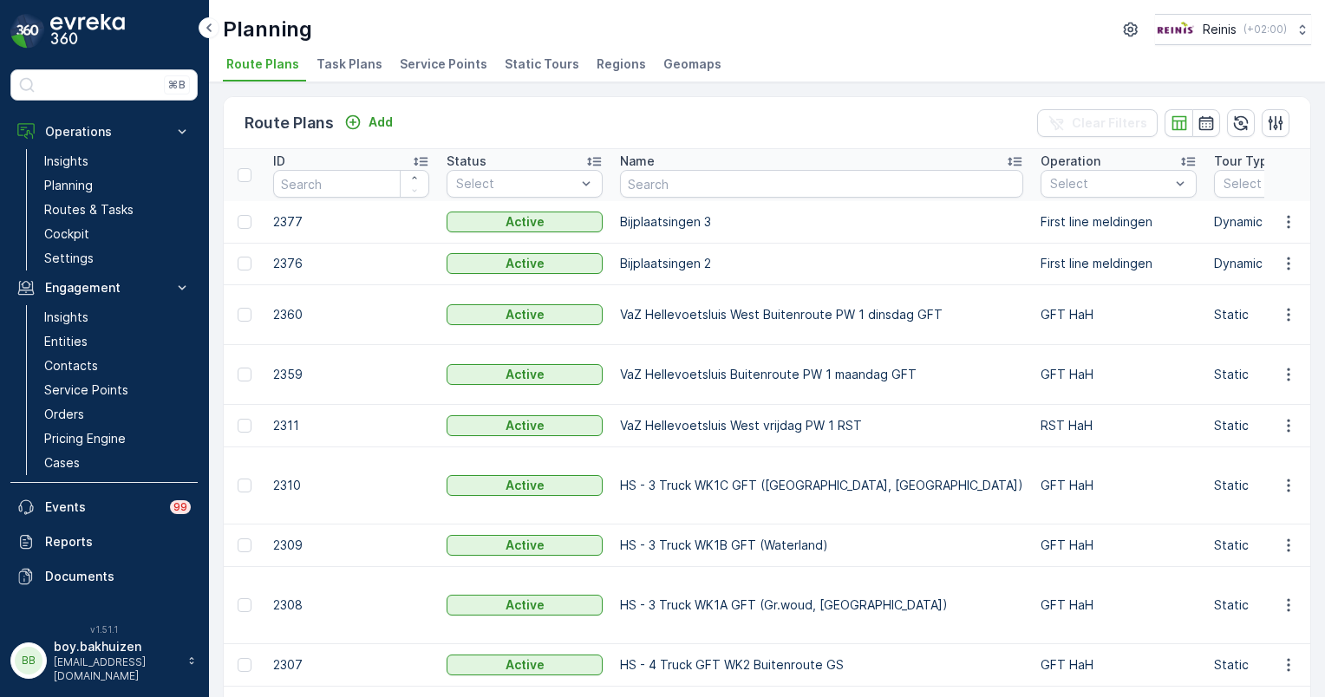
scroll to position [66, 0]
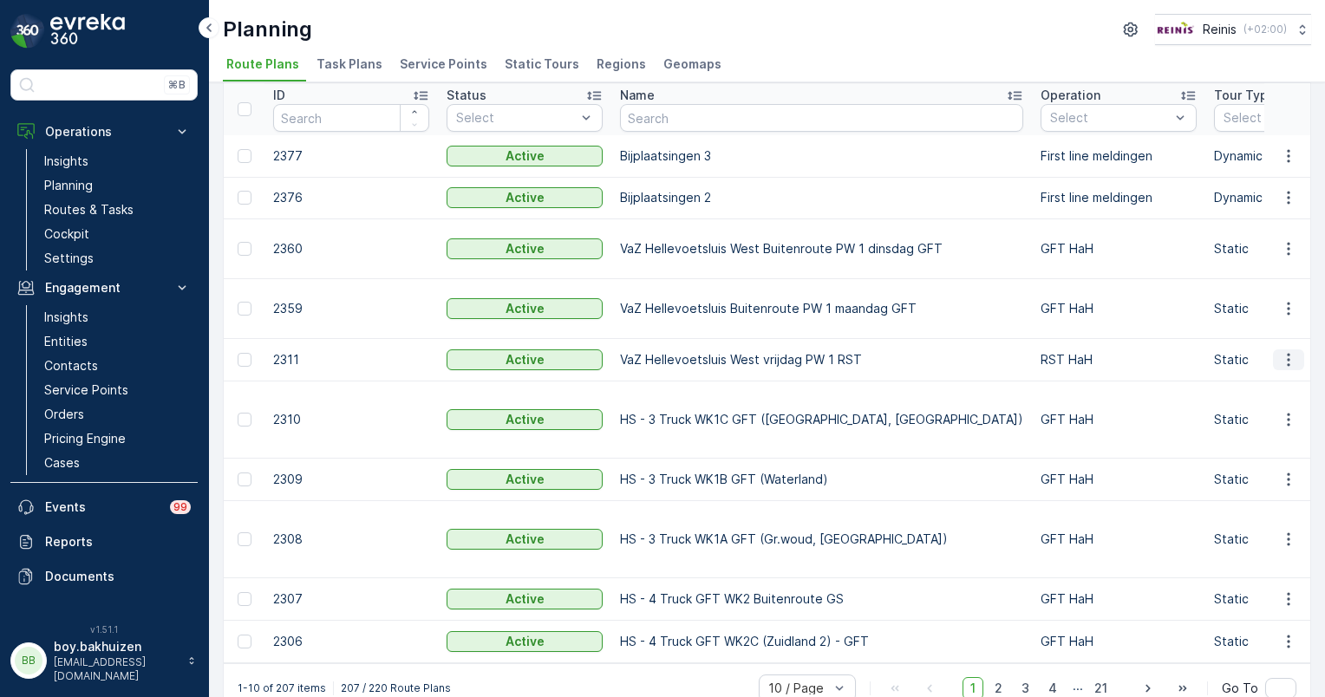
click at [1280, 361] on icon "button" at bounding box center [1288, 359] width 17 height 17
click at [1271, 378] on span "Edit Route Plan" at bounding box center [1272, 383] width 89 height 17
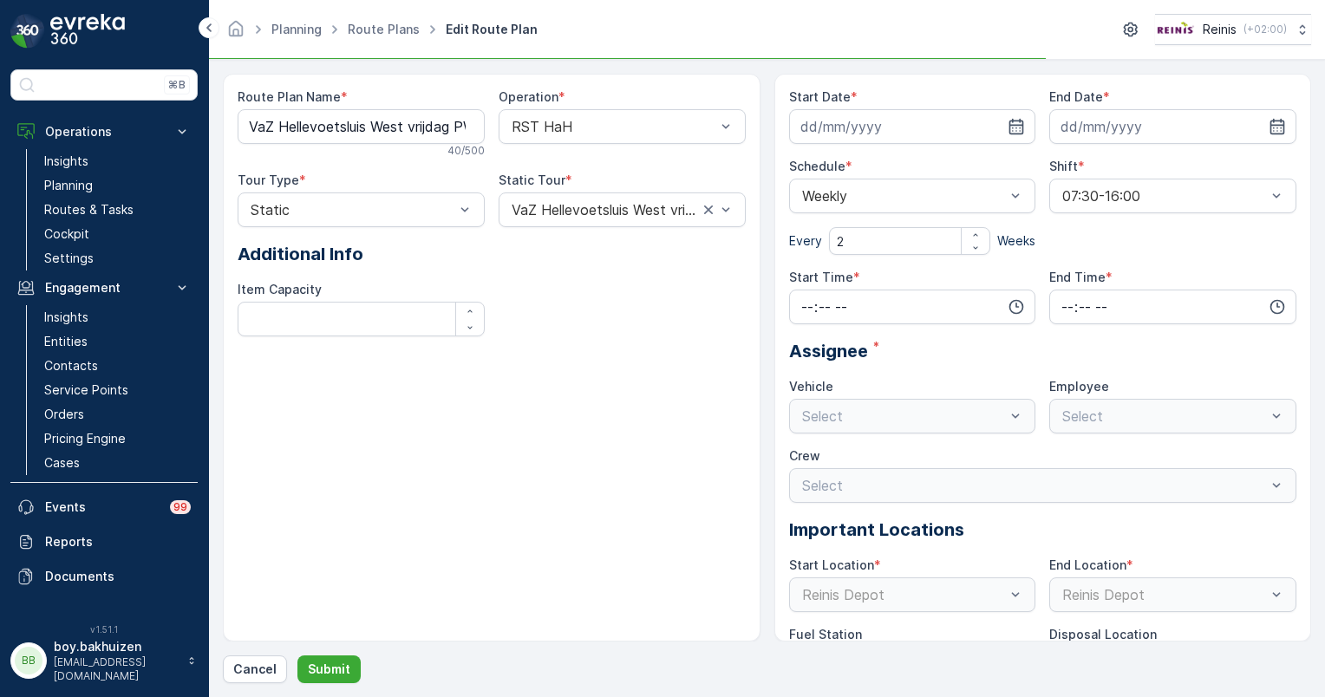
type input "[DATE]"
type input "11:00"
type input "14:00"
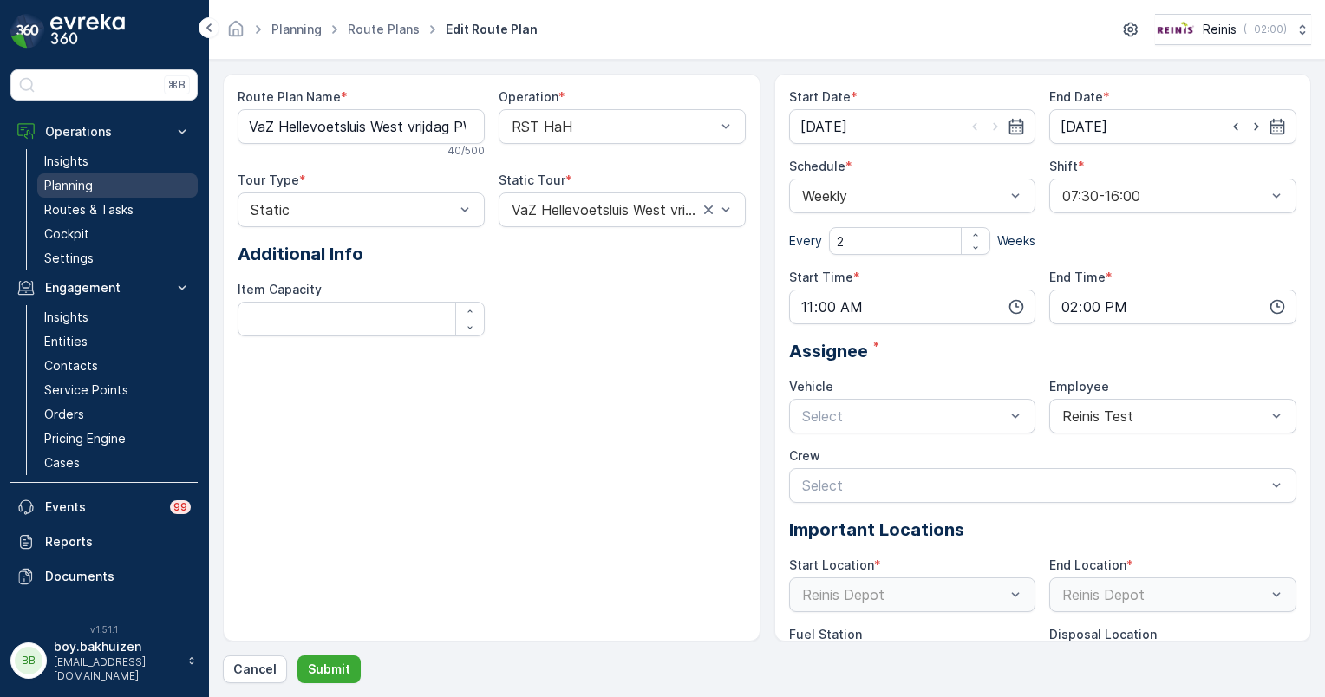
click at [88, 180] on p "Planning" at bounding box center [68, 185] width 49 height 17
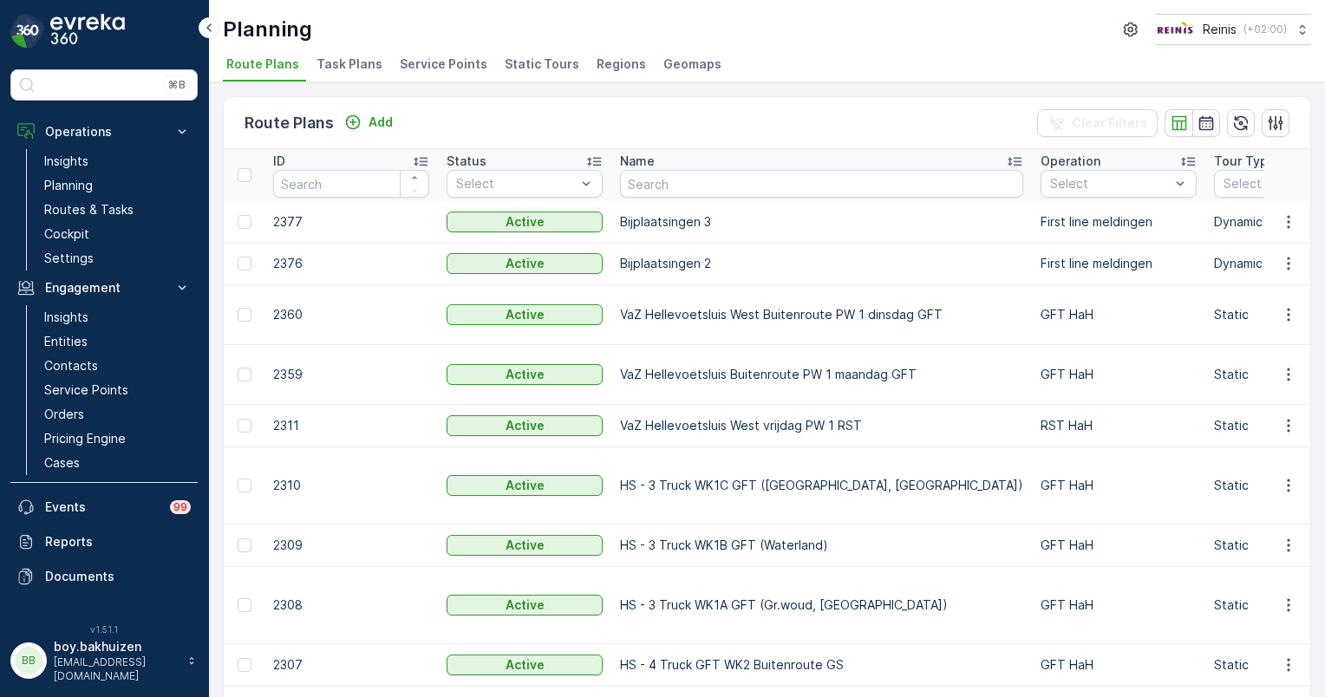
click at [343, 64] on span "Task Plans" at bounding box center [349, 63] width 66 height 17
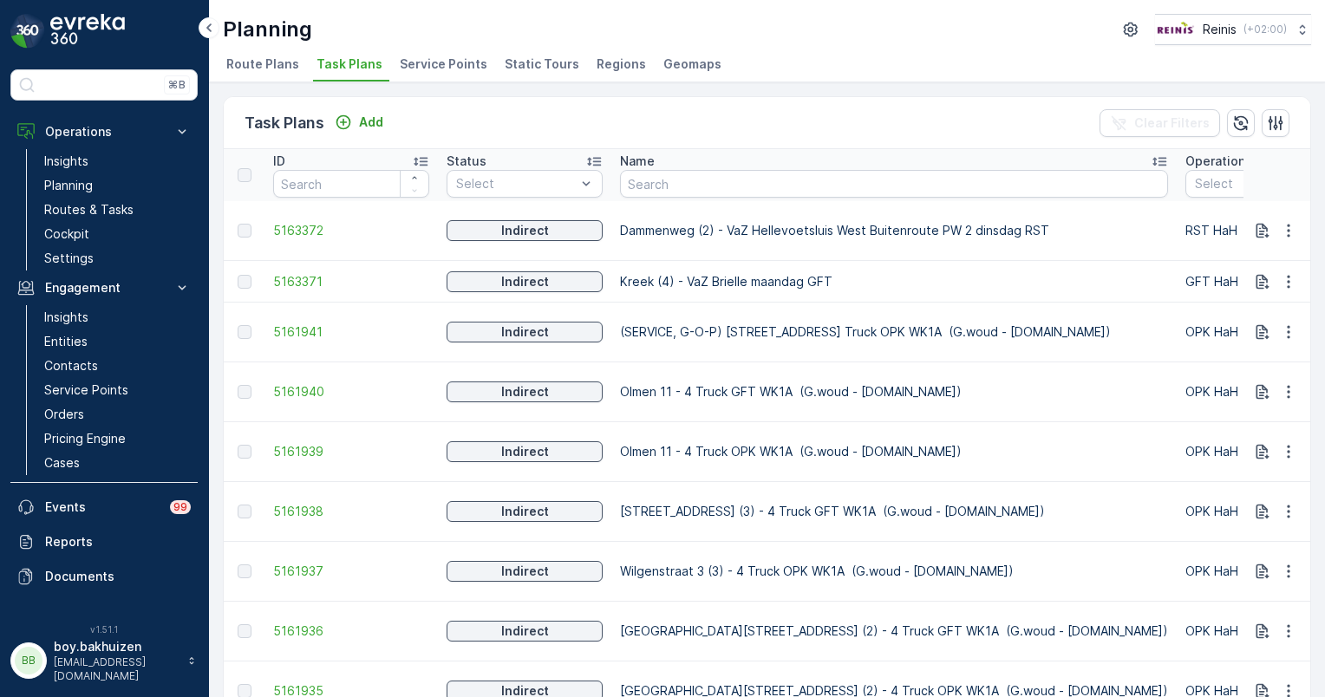
click at [433, 67] on span "Service Points" at bounding box center [444, 63] width 88 height 17
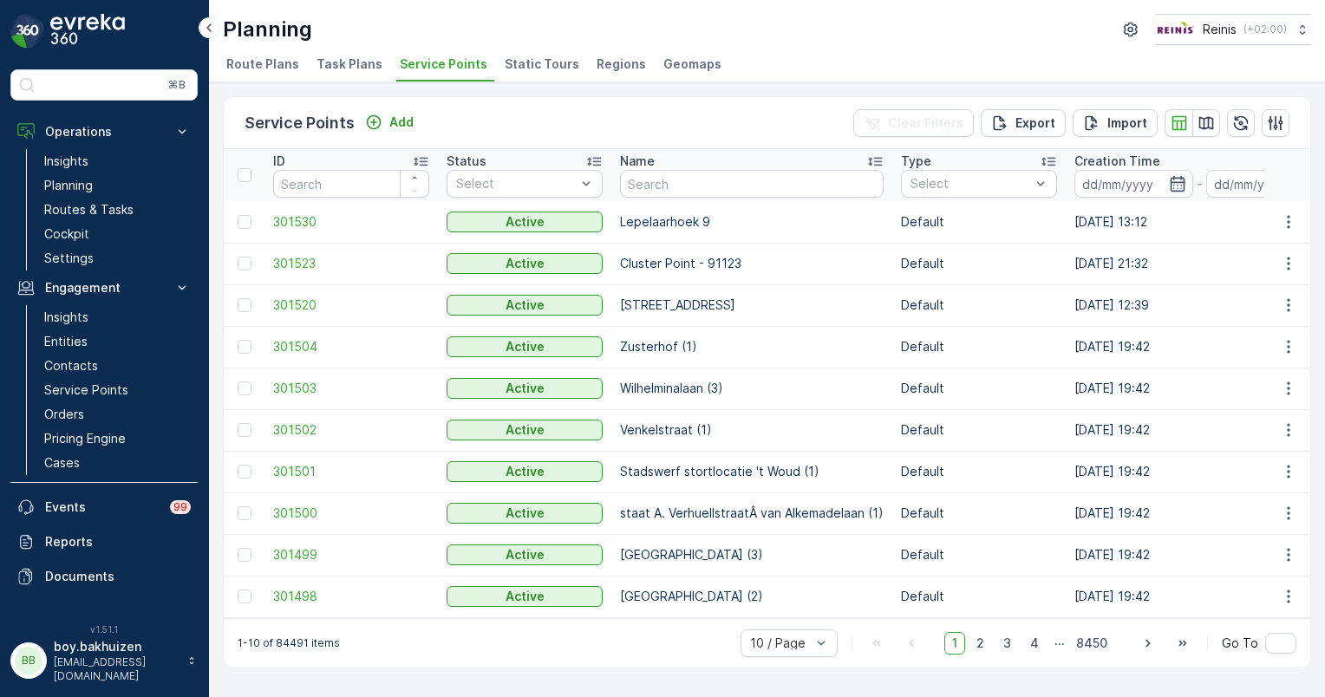
click at [515, 57] on span "Static Tours" at bounding box center [542, 63] width 75 height 17
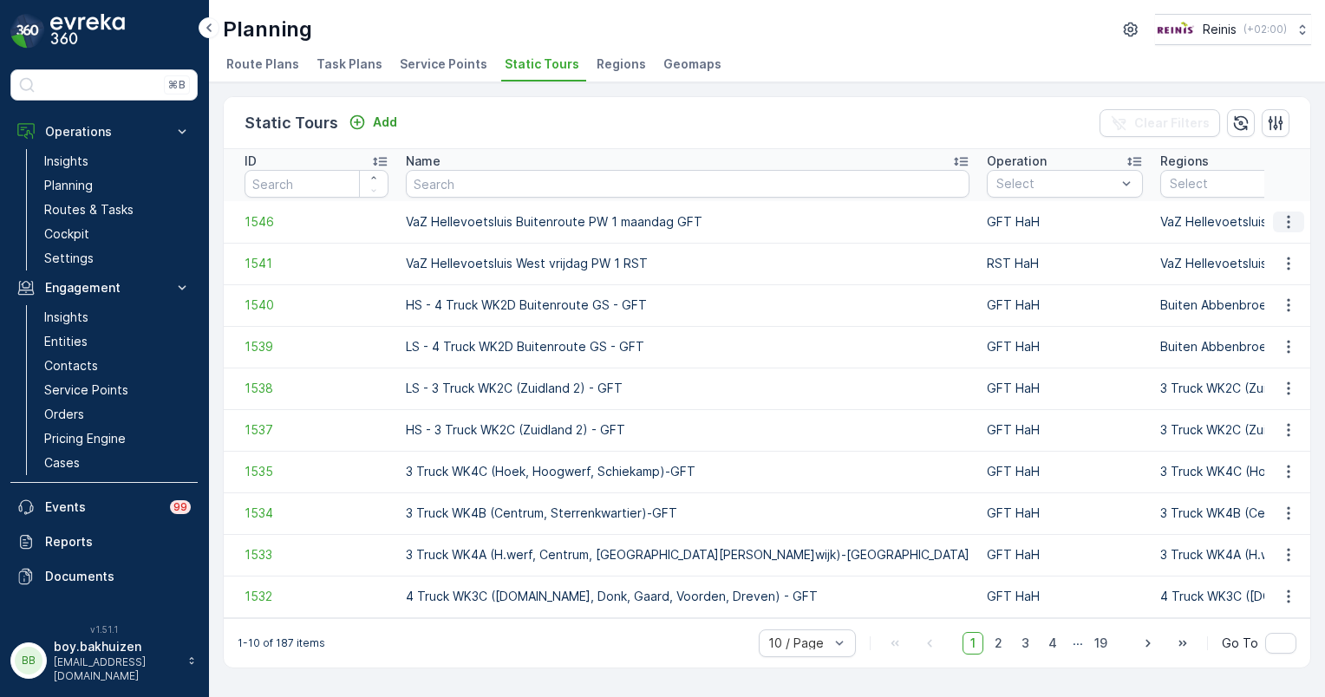
click at [1293, 228] on icon "button" at bounding box center [1288, 221] width 17 height 17
click at [1273, 244] on span "See More Details" at bounding box center [1258, 246] width 101 height 17
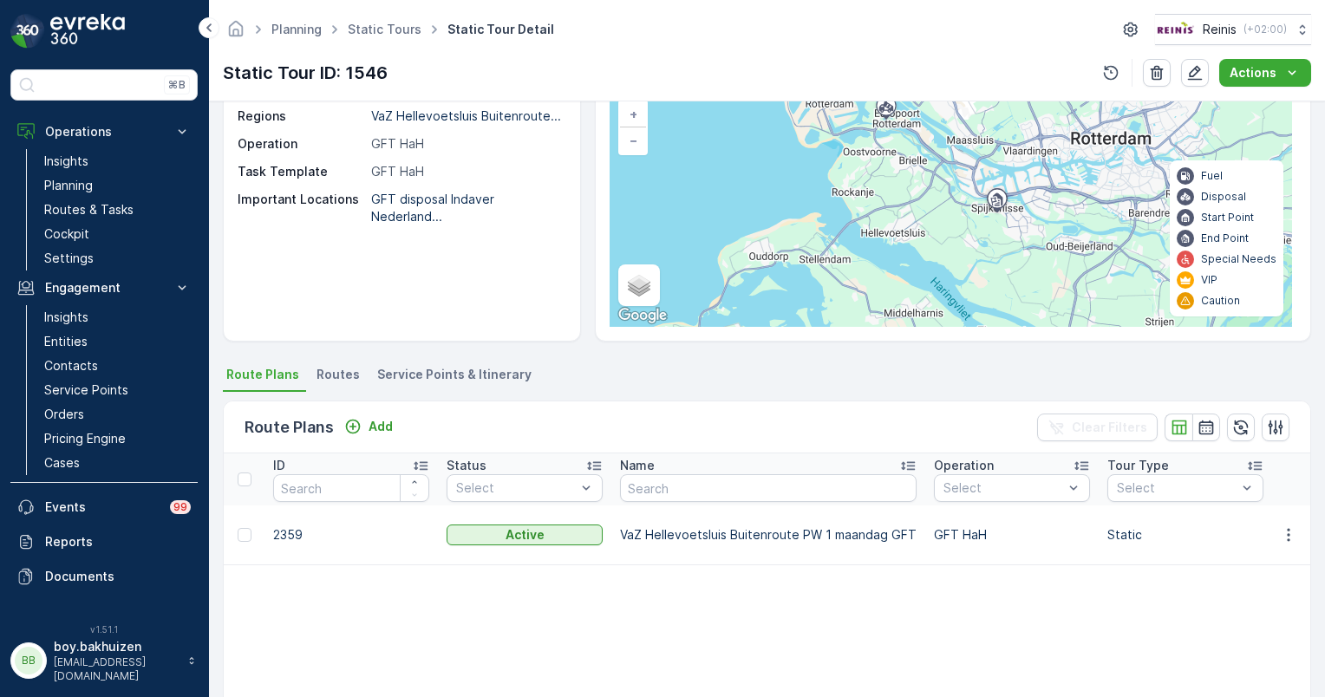
scroll to position [121, 0]
click at [446, 159] on div "Static Tour ID 1546 Name VaZ Hellevoetsluis Buitenroute... Regions [GEOGRAPHIC_…" at bounding box center [400, 137] width 324 height 173
click at [378, 31] on link "Static Tours" at bounding box center [385, 29] width 74 height 15
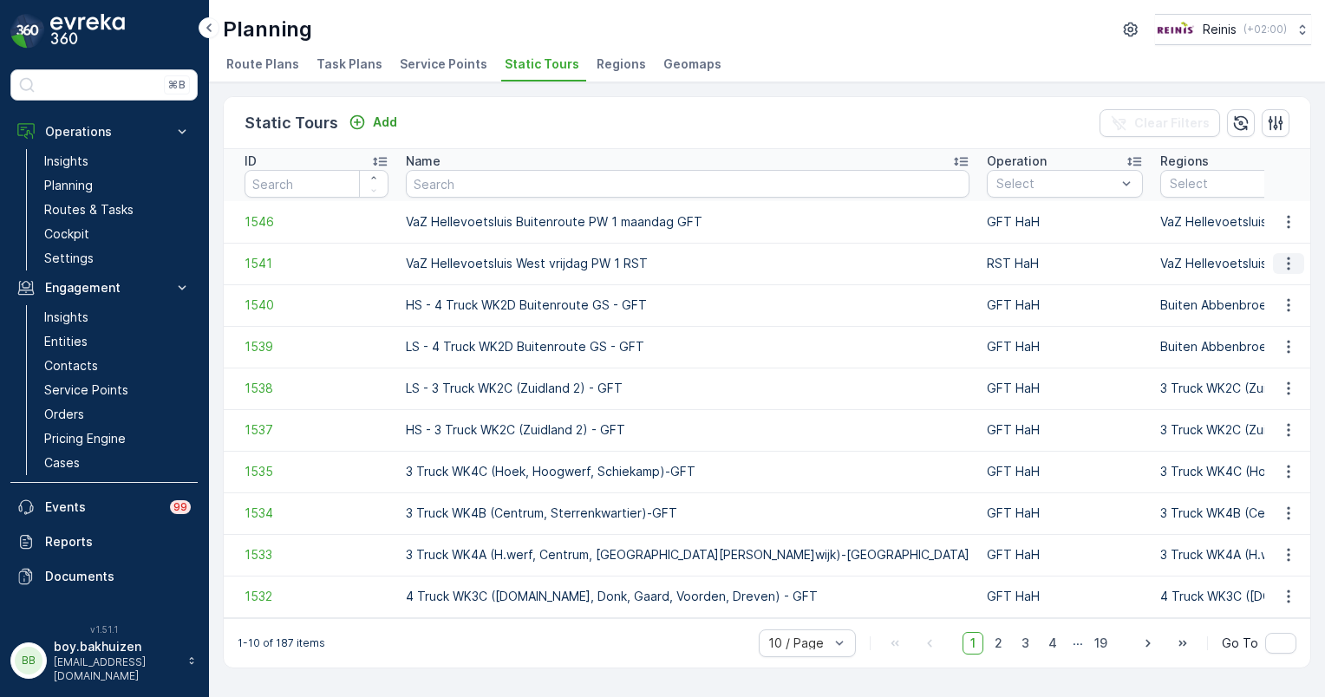
click at [1289, 264] on icon "button" at bounding box center [1287, 263] width 3 height 13
click at [1250, 288] on span "See More Details" at bounding box center [1258, 288] width 101 height 17
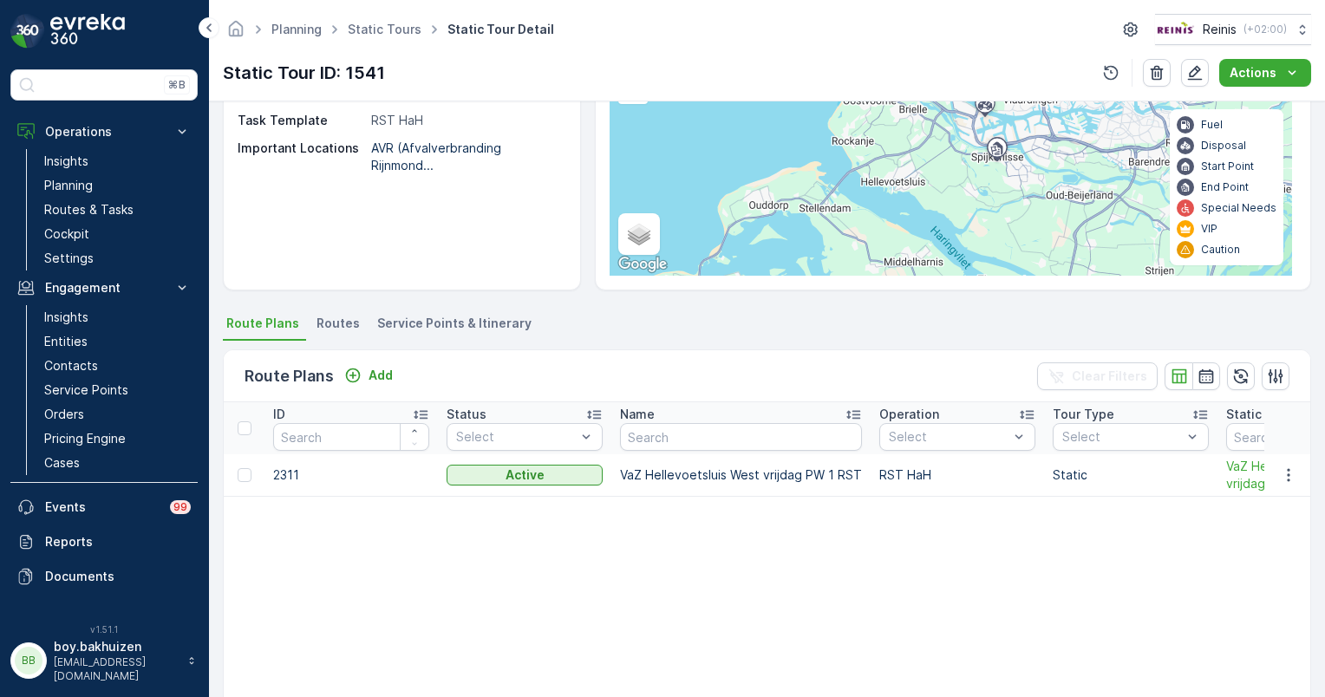
scroll to position [175, 0]
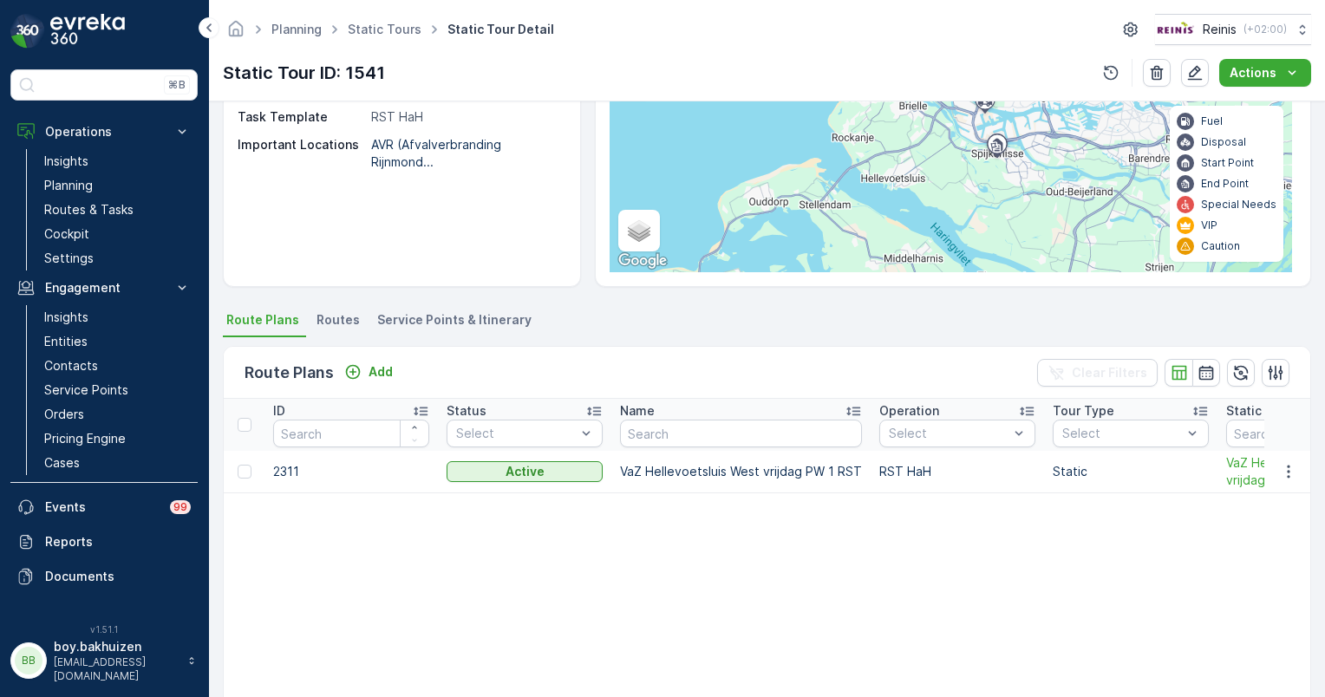
click at [345, 323] on span "Routes" at bounding box center [337, 319] width 43 height 17
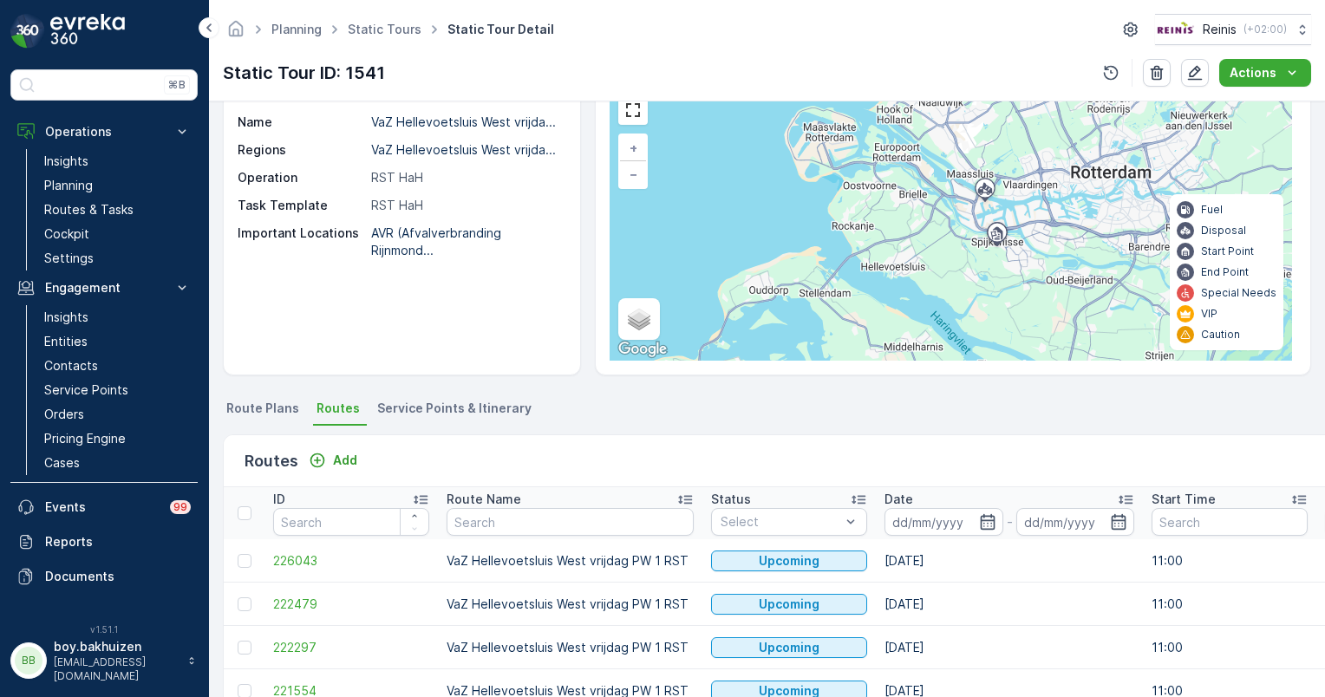
scroll to position [75, 0]
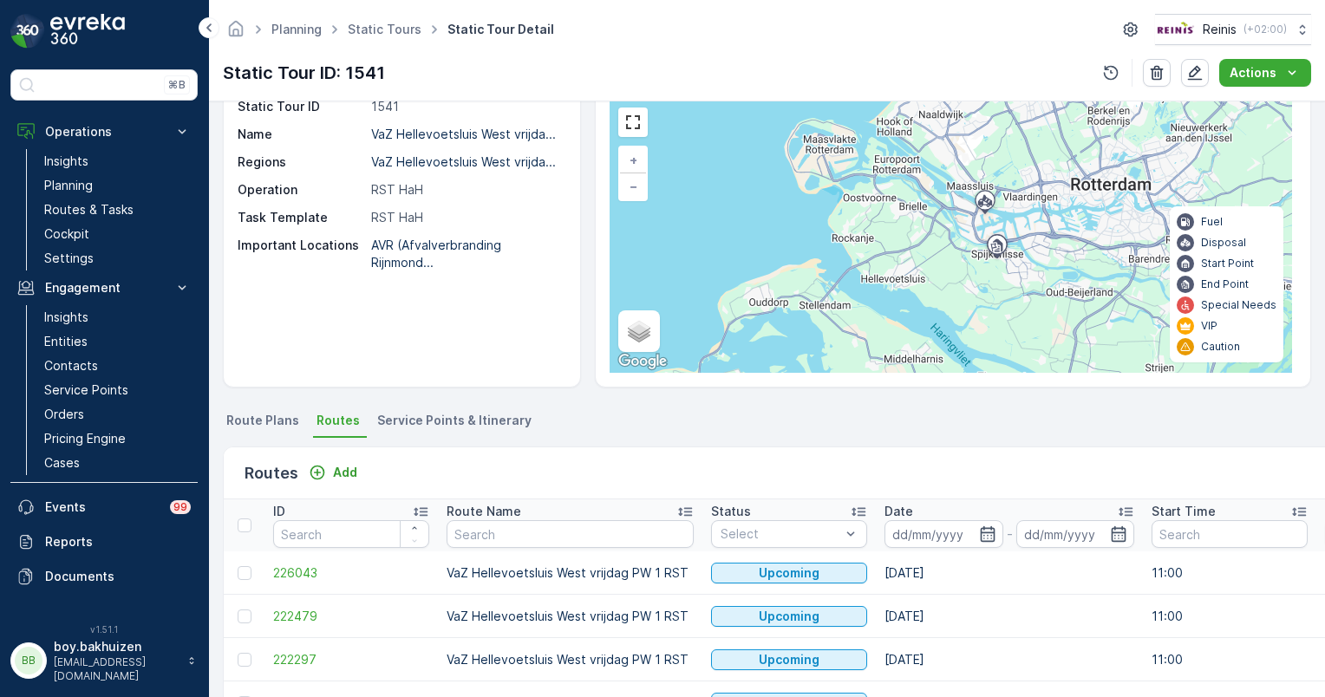
click at [431, 424] on span "Service Points & Itinerary" at bounding box center [454, 420] width 154 height 17
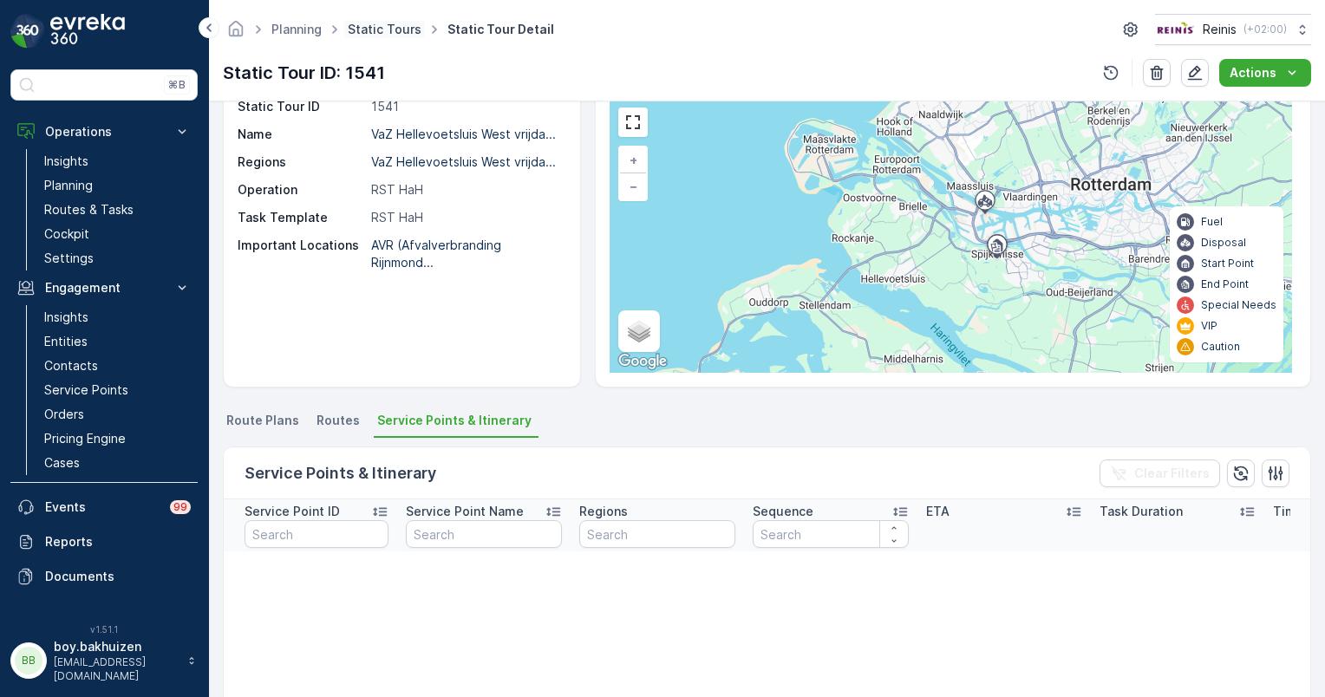
click at [395, 28] on link "Static Tours" at bounding box center [385, 29] width 74 height 15
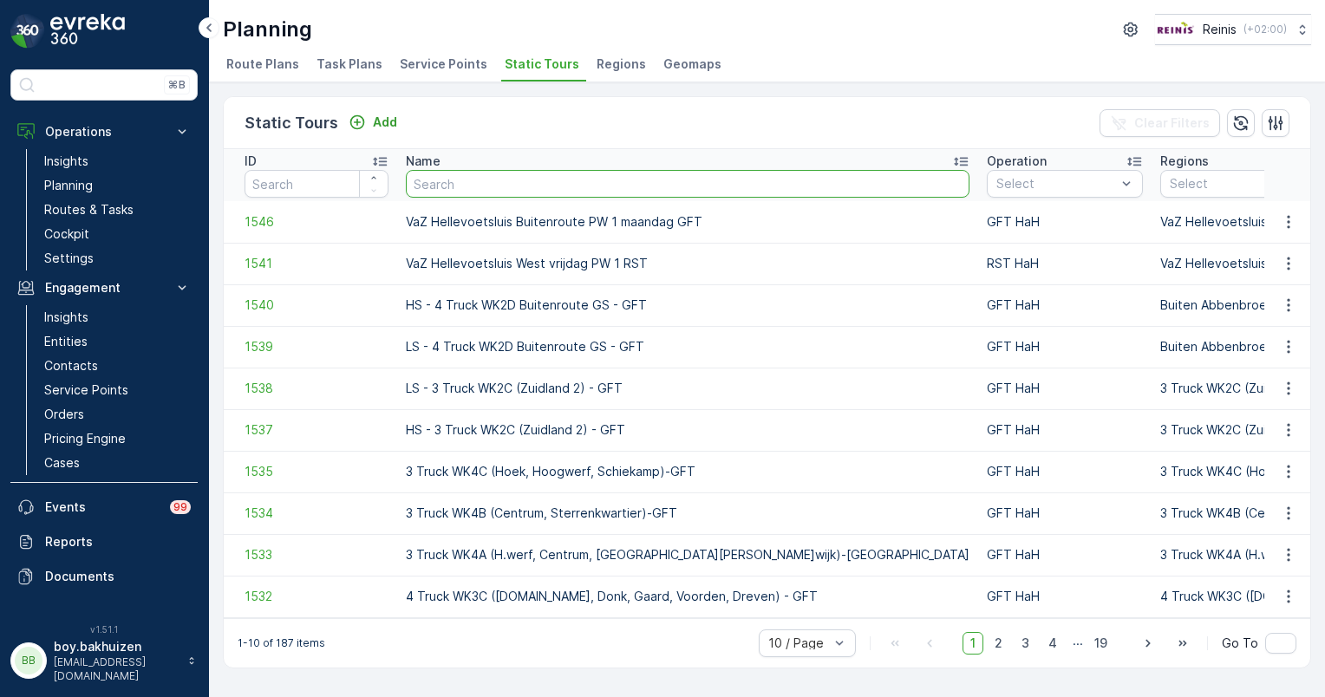
click at [529, 186] on input "text" at bounding box center [687, 184] width 563 height 28
type input "vaz"
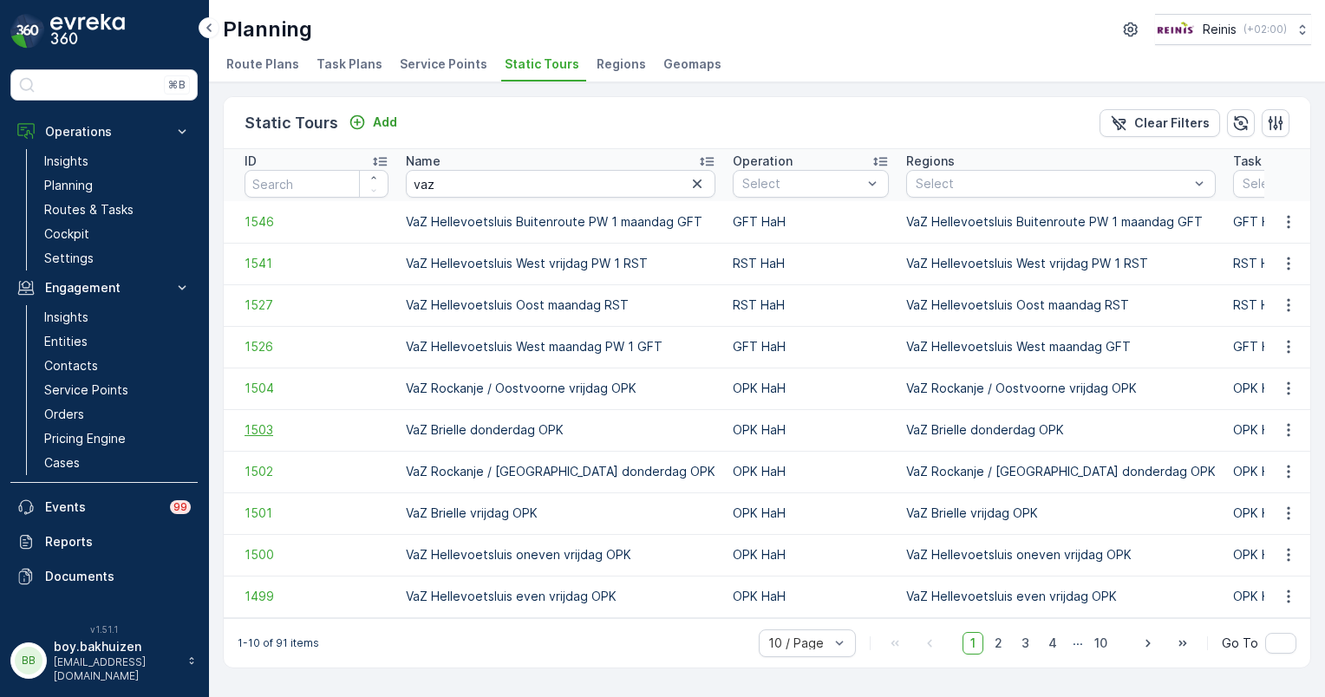
click at [257, 431] on span "1503" at bounding box center [316, 429] width 144 height 17
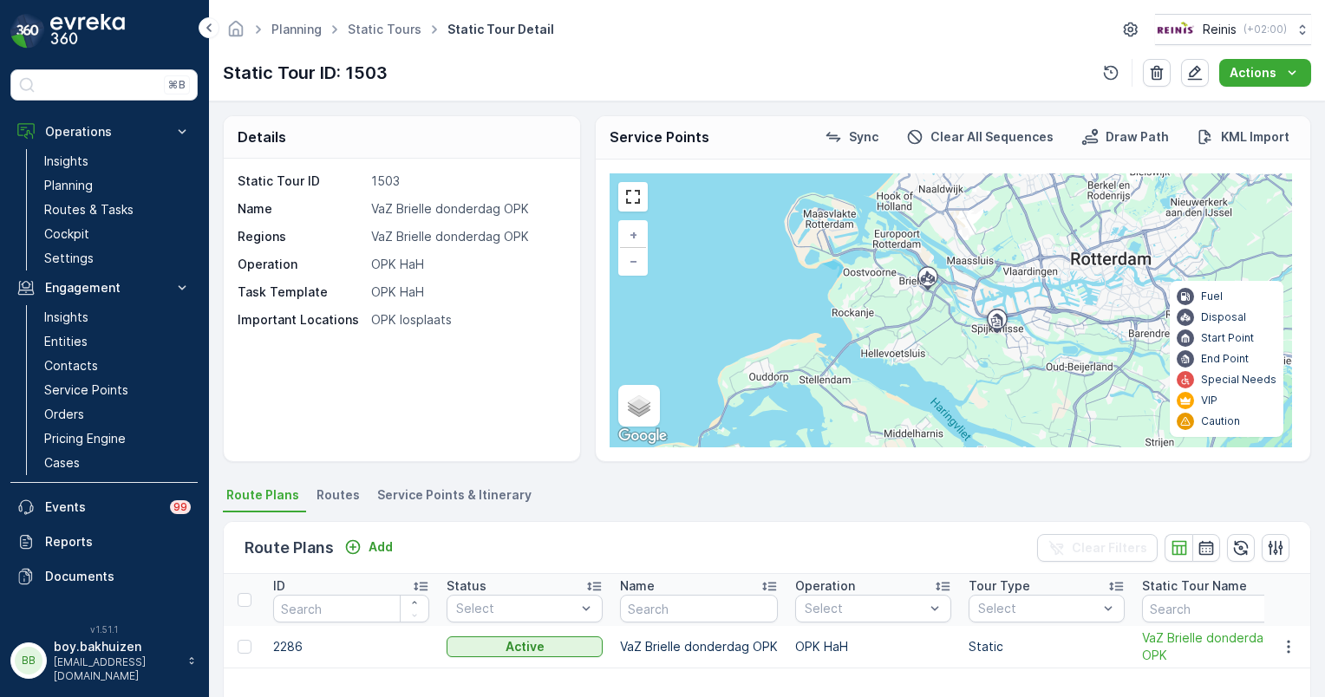
scroll to position [378, 0]
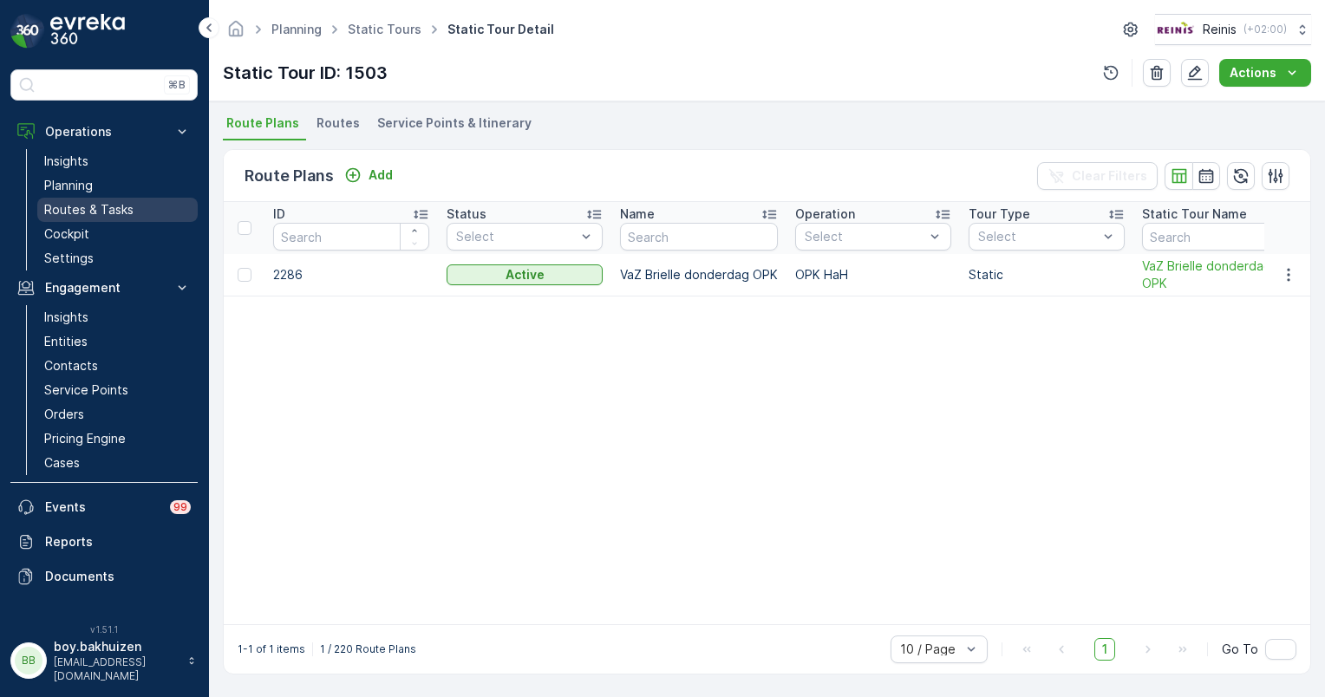
click at [70, 205] on p "Routes & Tasks" at bounding box center [88, 209] width 89 height 17
